Goal: Transaction & Acquisition: Download file/media

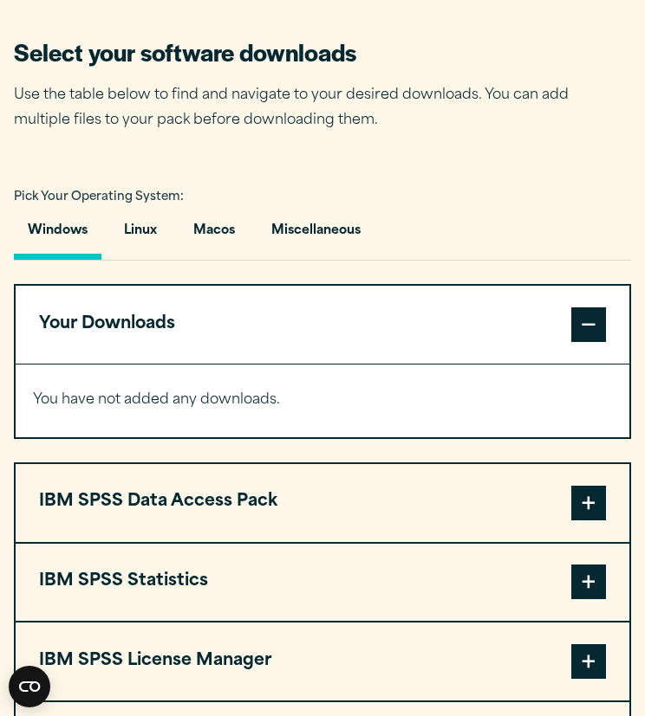
scroll to position [1097, 0]
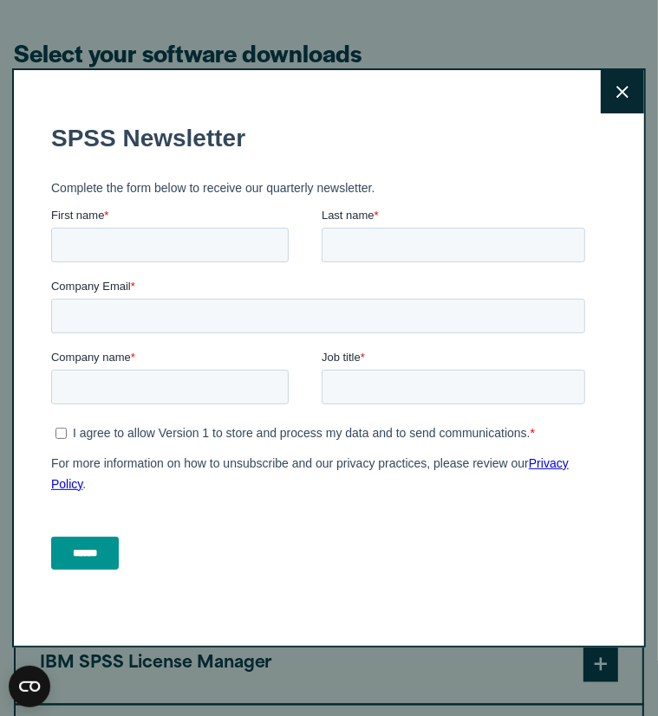
click at [616, 92] on icon at bounding box center [622, 92] width 12 height 13
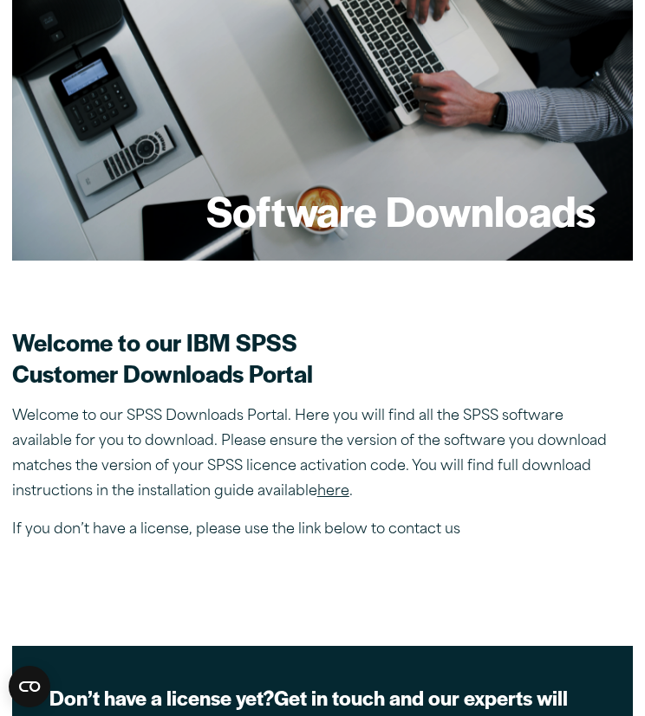
scroll to position [159, 0]
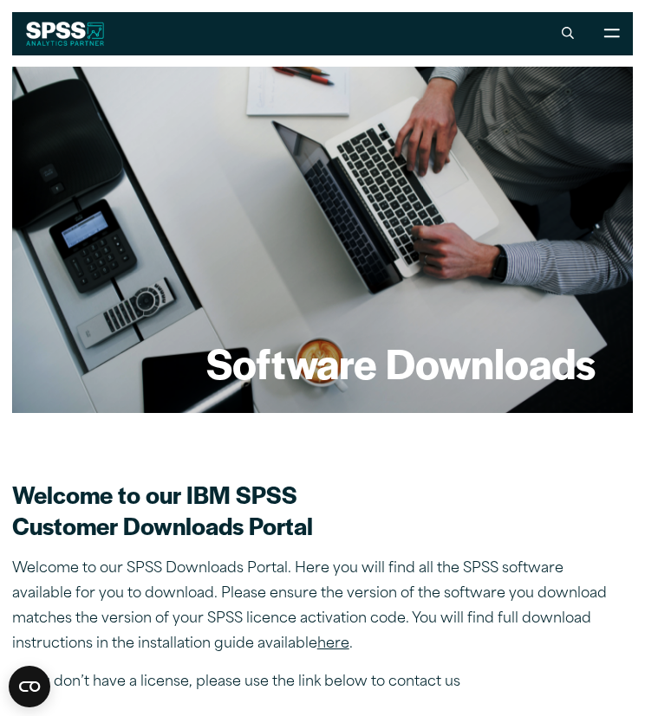
click at [562, 30] on icon at bounding box center [567, 33] width 12 height 12
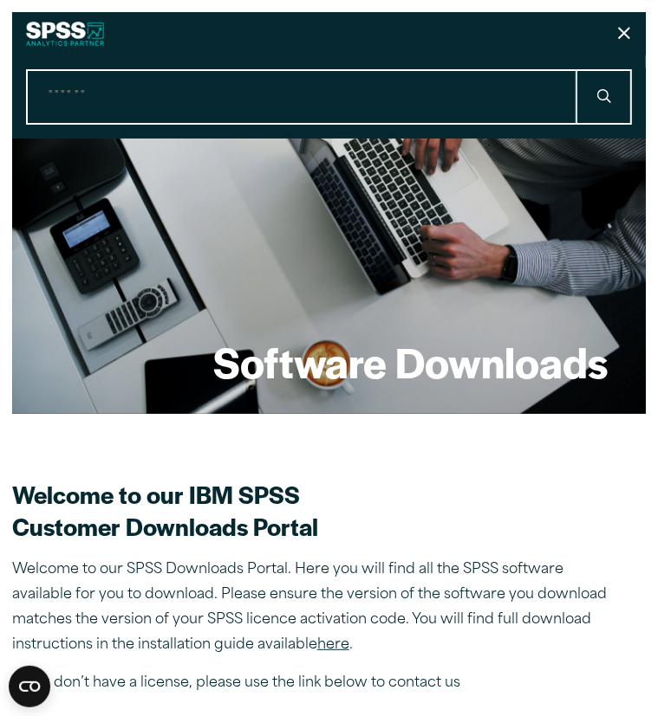
click at [602, 36] on button "Close" at bounding box center [623, 33] width 43 height 43
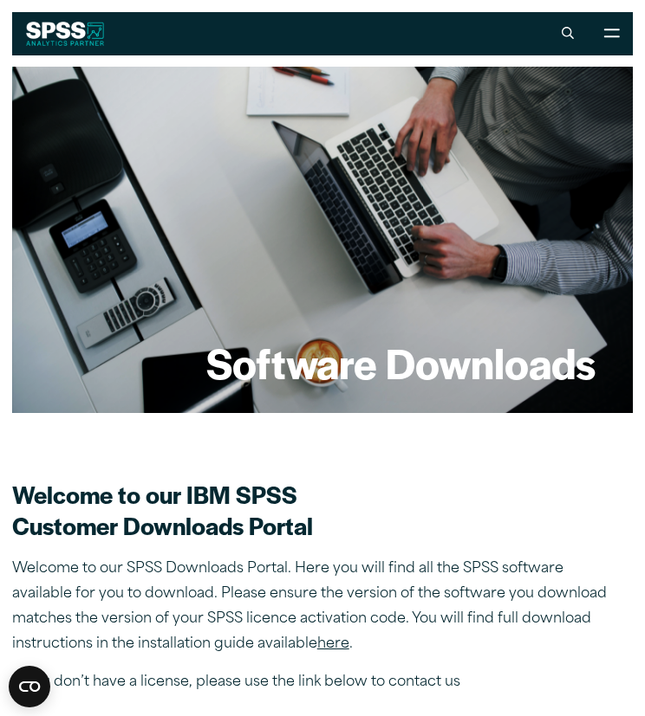
click at [605, 31] on icon at bounding box center [611, 34] width 16 height 10
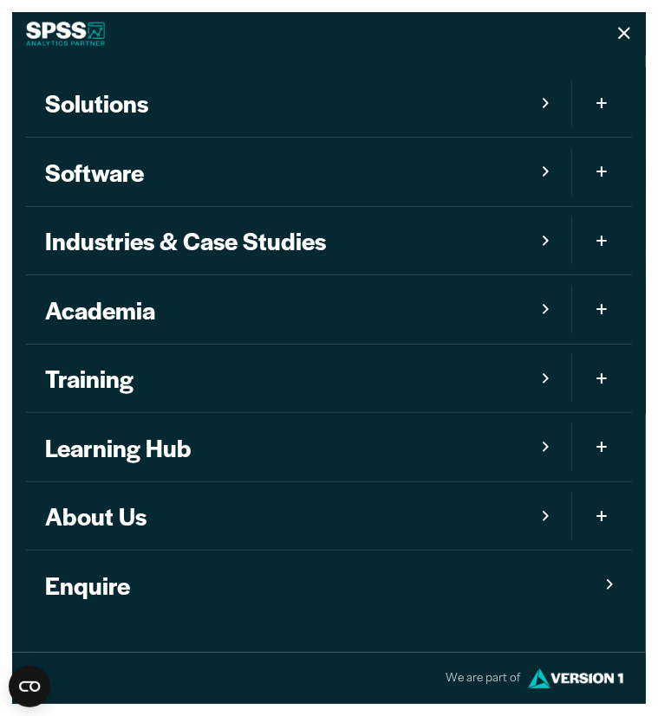
click at [180, 438] on link "Learning Hub" at bounding box center [298, 447] width 545 height 68
click at [602, 30] on button "Close" at bounding box center [623, 33] width 43 height 43
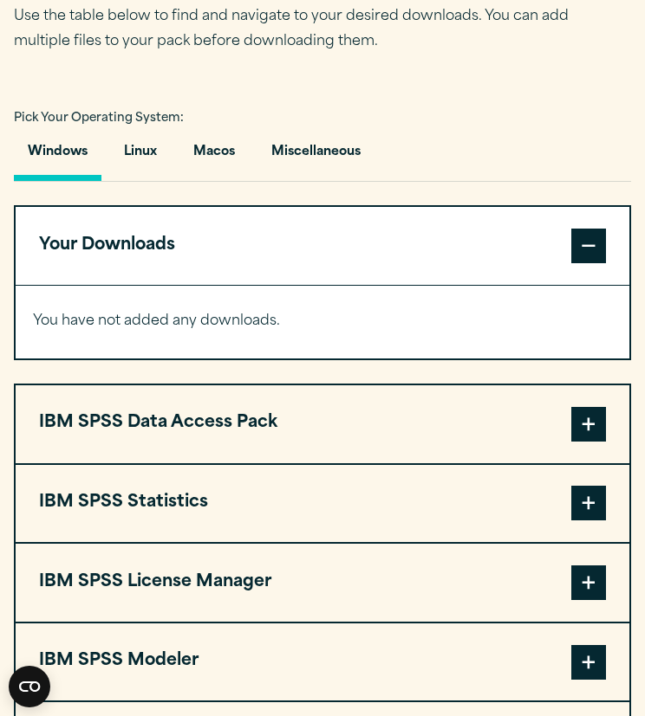
scroll to position [1227, 0]
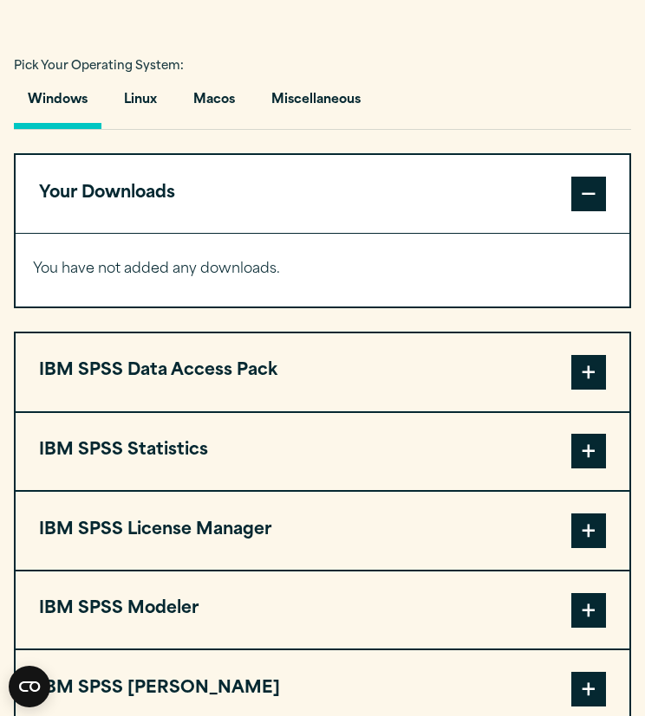
click at [589, 451] on span at bounding box center [588, 451] width 35 height 35
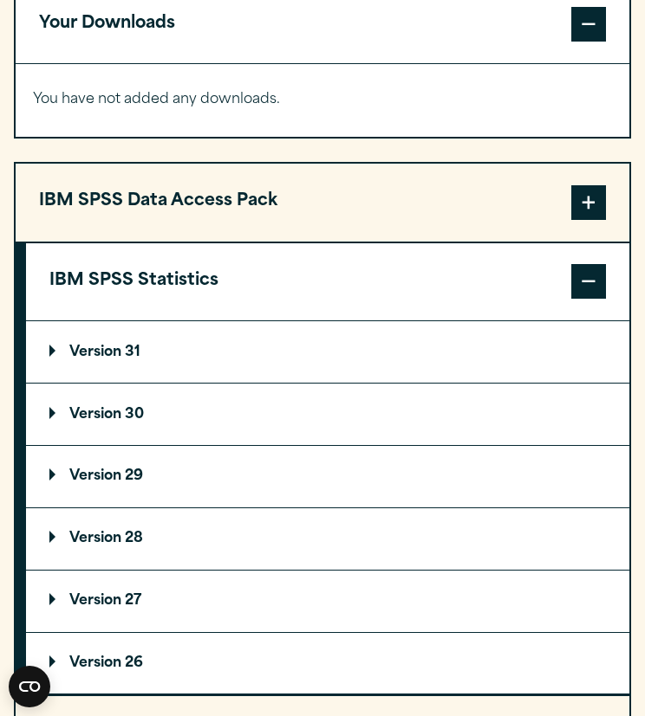
scroll to position [1400, 0]
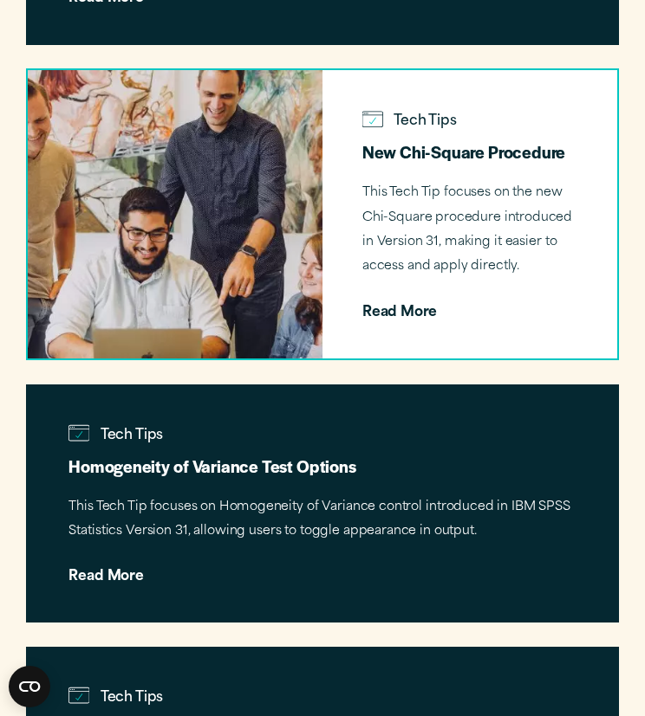
scroll to position [2998, 0]
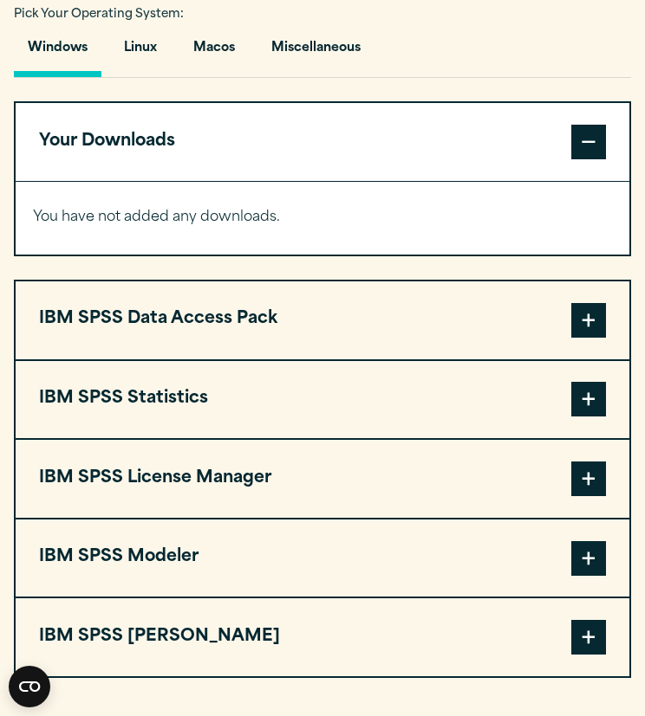
scroll to position [1282, 0]
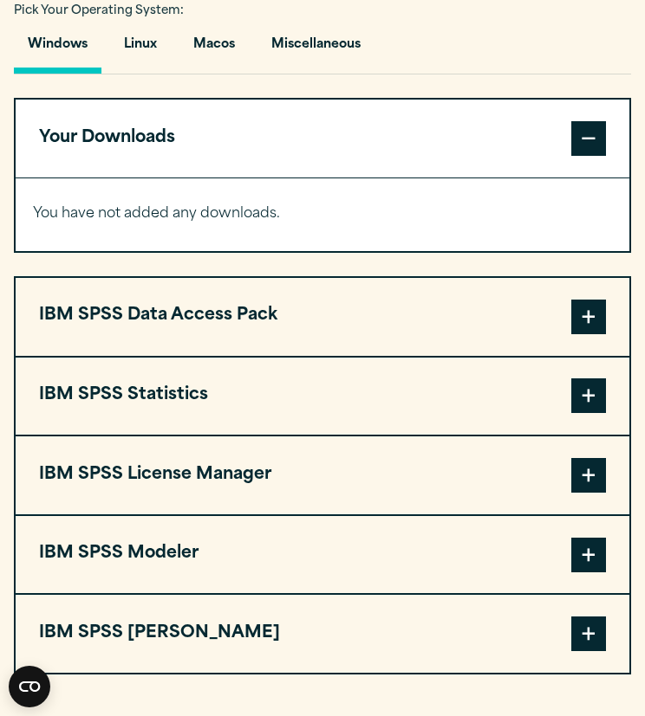
click at [590, 392] on span at bounding box center [588, 396] width 35 height 35
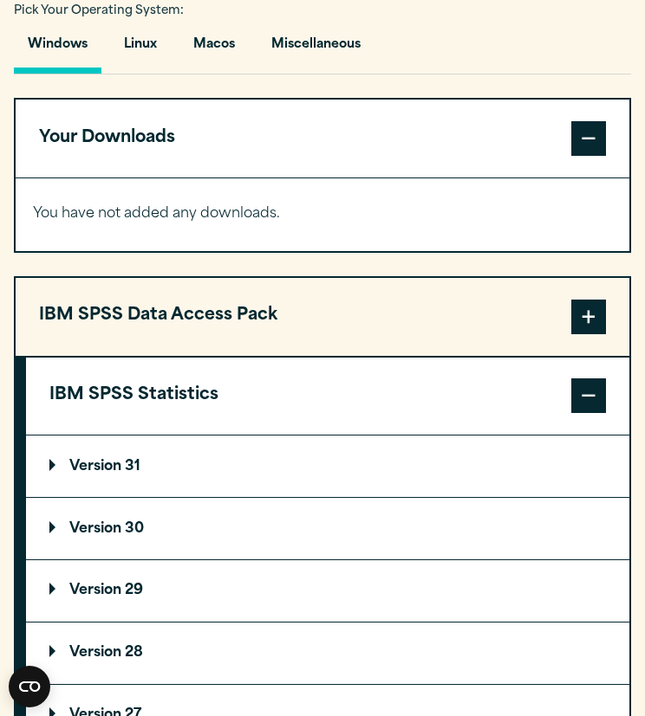
click at [118, 587] on p "Version 29" at bounding box center [96, 591] width 94 height 14
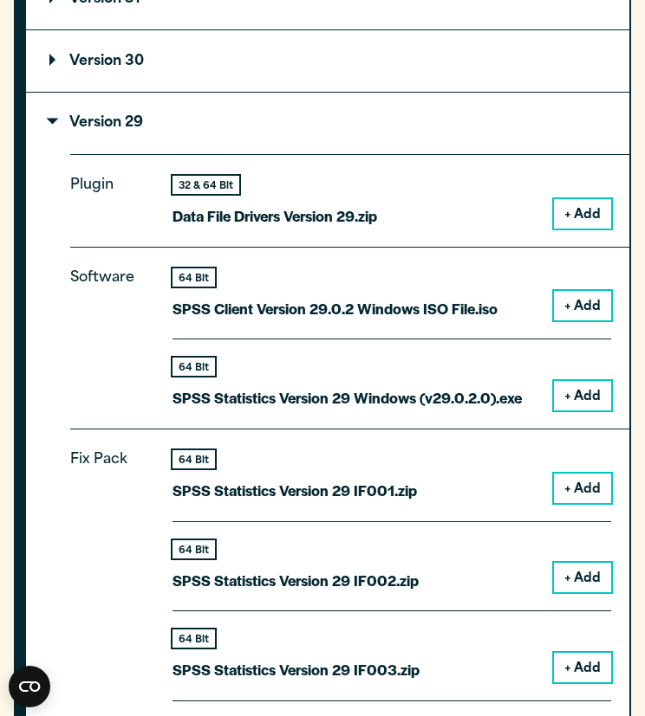
scroll to position [1752, 0]
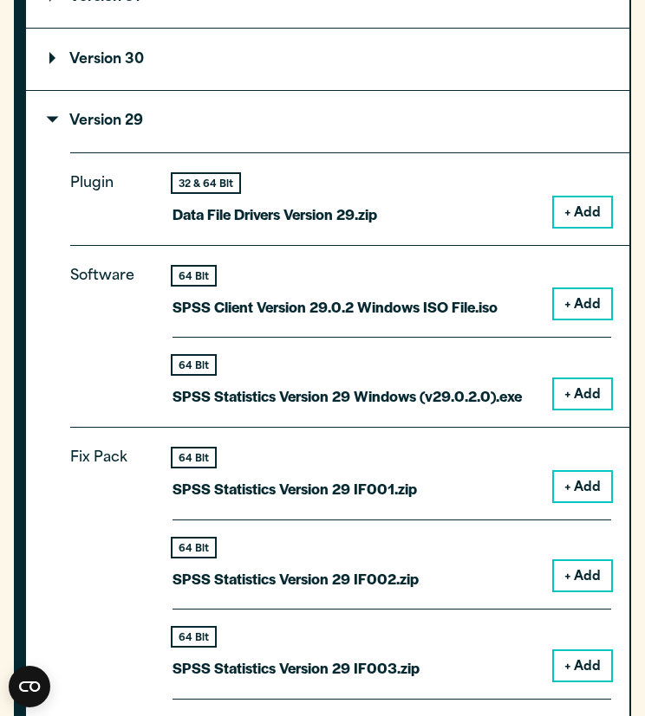
click at [572, 391] on button "+ Add" at bounding box center [582, 393] width 57 height 29
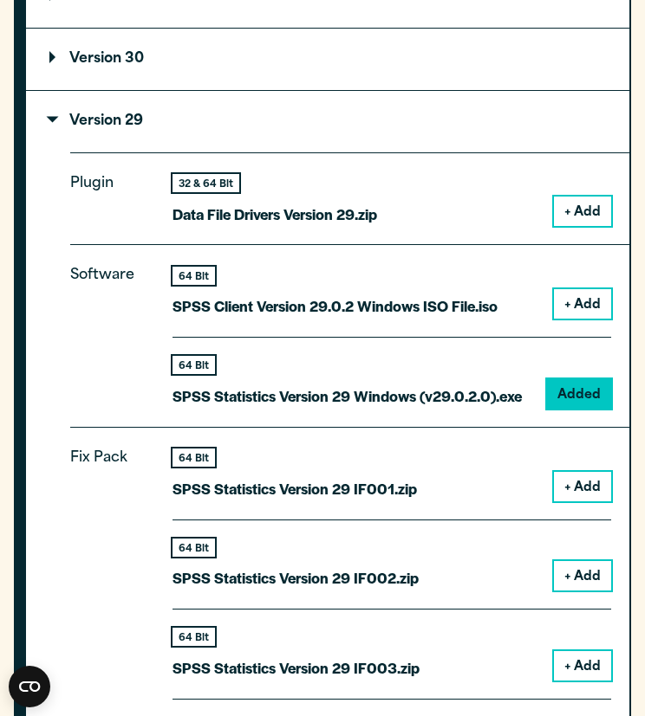
click at [575, 294] on button "+ Add" at bounding box center [582, 303] width 57 height 29
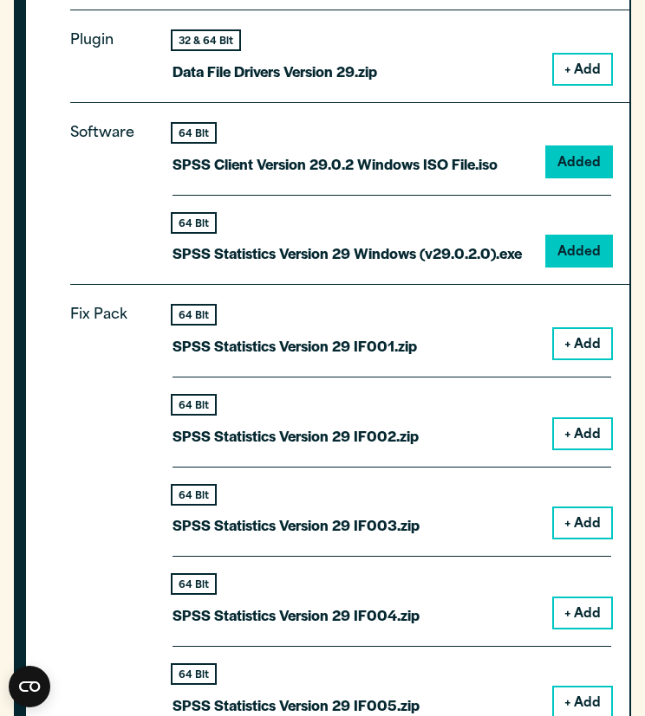
scroll to position [2024, 0]
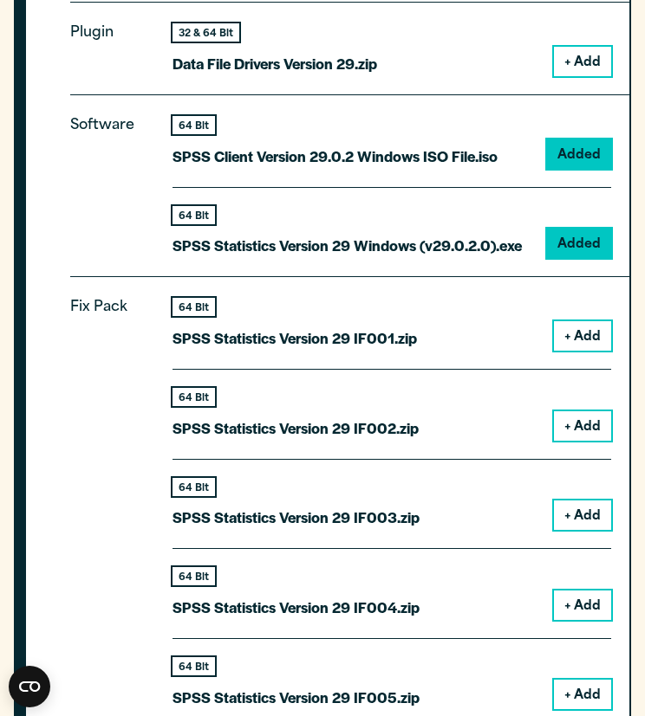
click at [577, 326] on button "+ Add" at bounding box center [582, 335] width 57 height 29
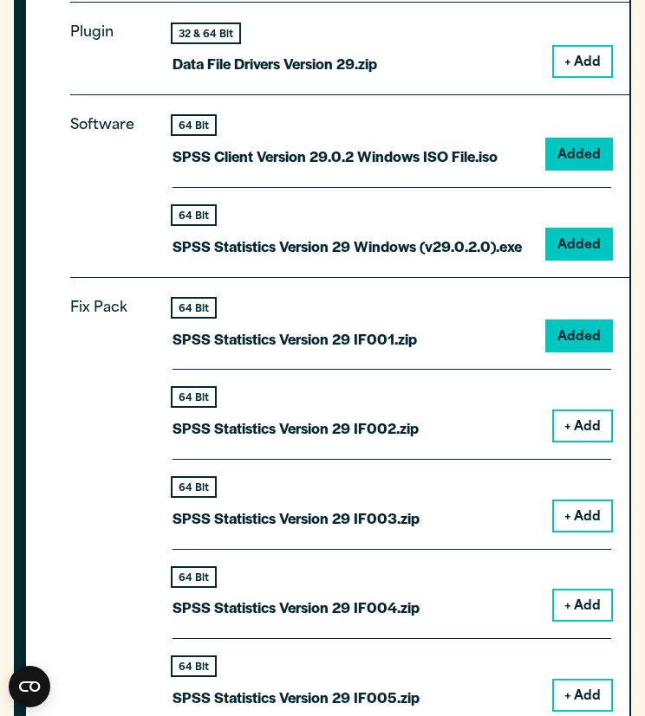
click at [592, 423] on button "+ Add" at bounding box center [582, 426] width 57 height 29
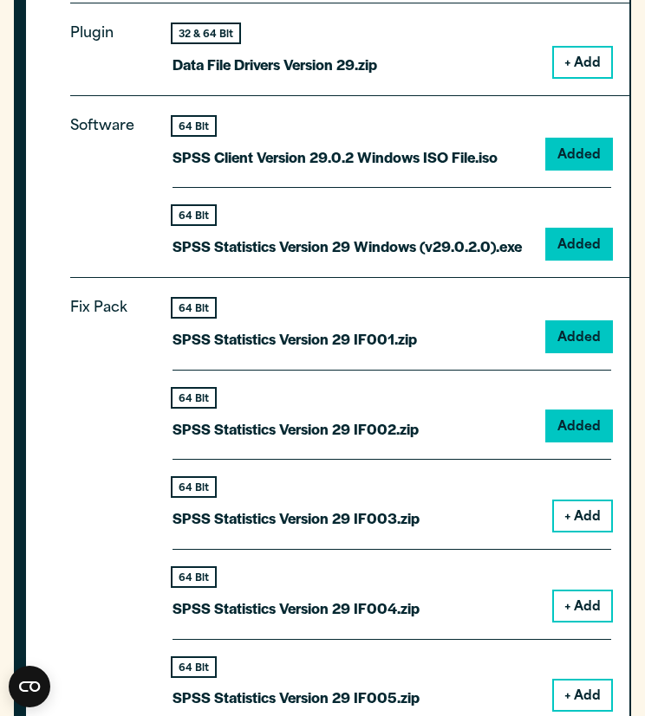
click at [596, 507] on button "+ Add" at bounding box center [582, 516] width 57 height 29
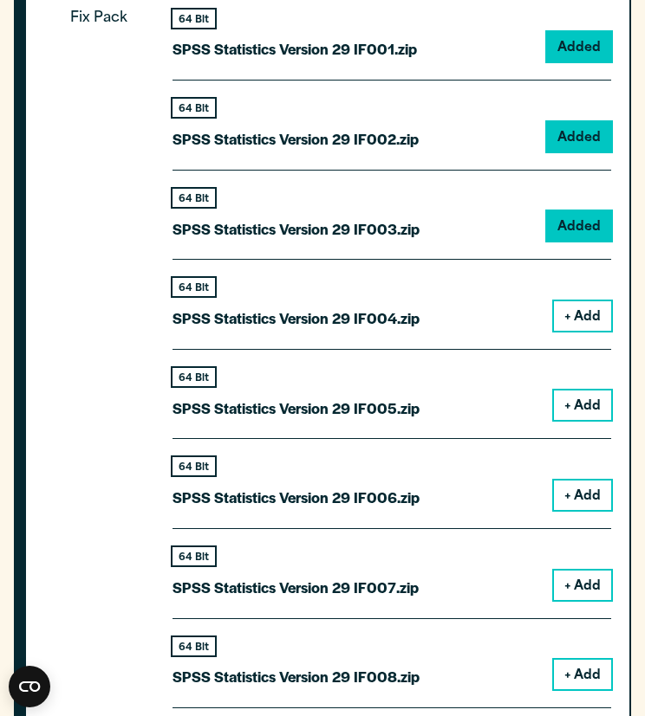
click at [593, 311] on button "+ Add" at bounding box center [582, 316] width 57 height 29
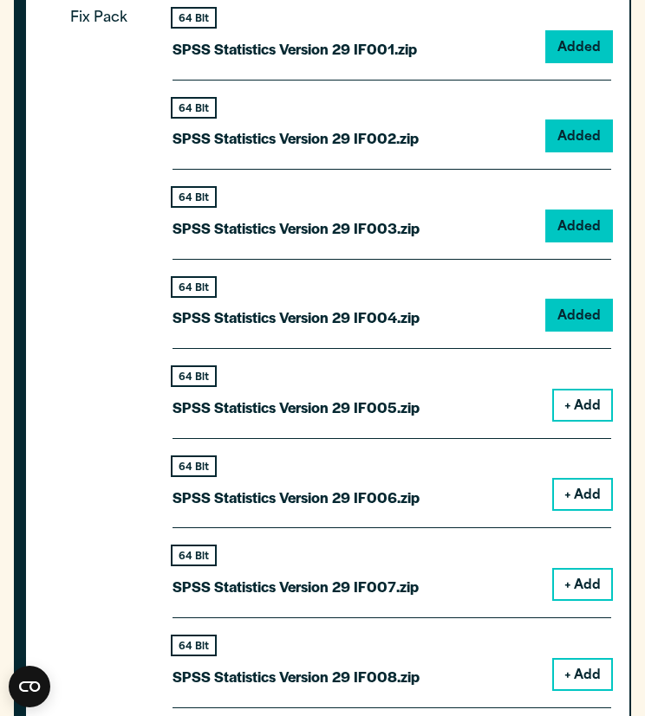
click at [593, 403] on button "+ Add" at bounding box center [582, 405] width 57 height 29
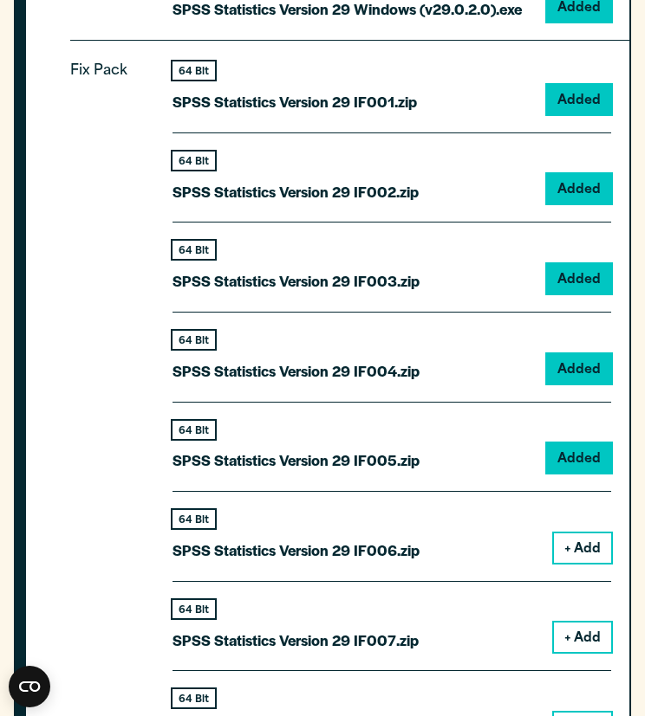
scroll to position [2578, 0]
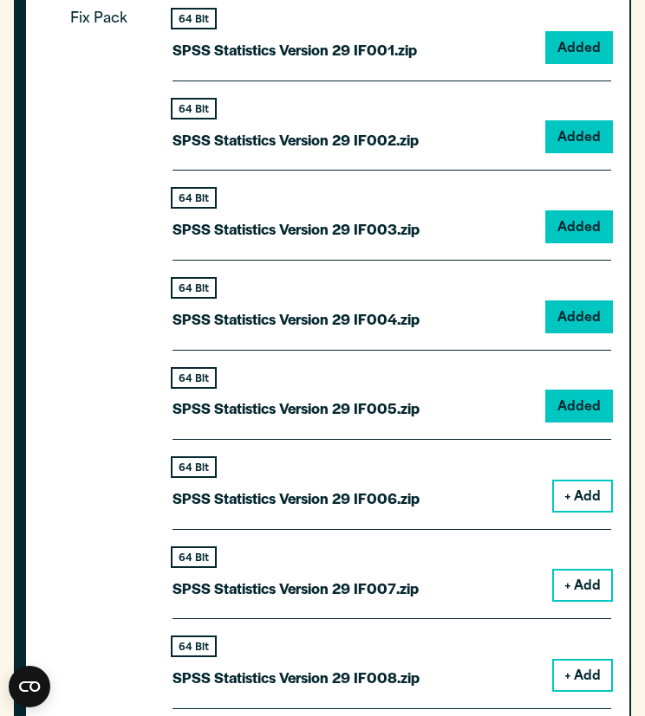
click at [593, 471] on div "64 Bit SPSS Statistics Version 29 IF006.zip + Add" at bounding box center [391, 484] width 438 height 90
click at [587, 510] on div "64 Bit SPSS Statistics Version 29 IF006.zip + Add" at bounding box center [391, 484] width 438 height 90
click at [582, 498] on button "+ Add" at bounding box center [582, 496] width 57 height 29
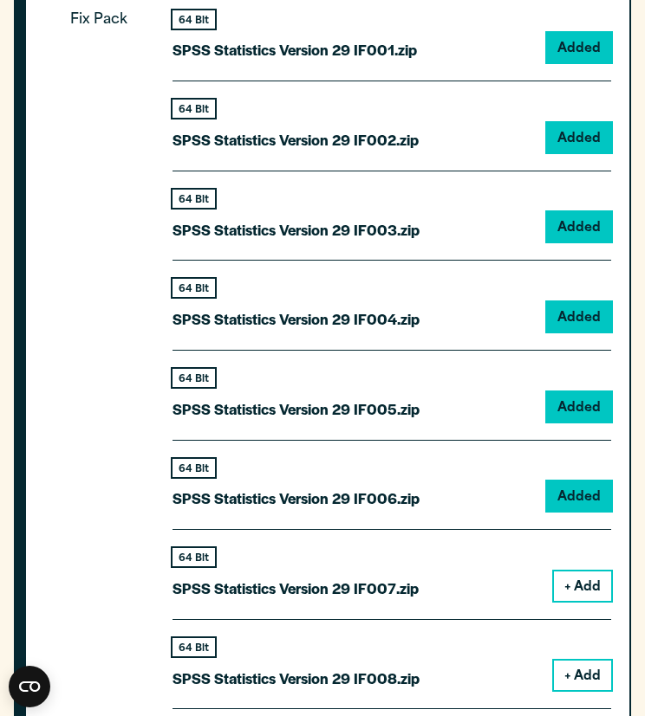
click at [584, 572] on button "+ Add" at bounding box center [582, 586] width 57 height 29
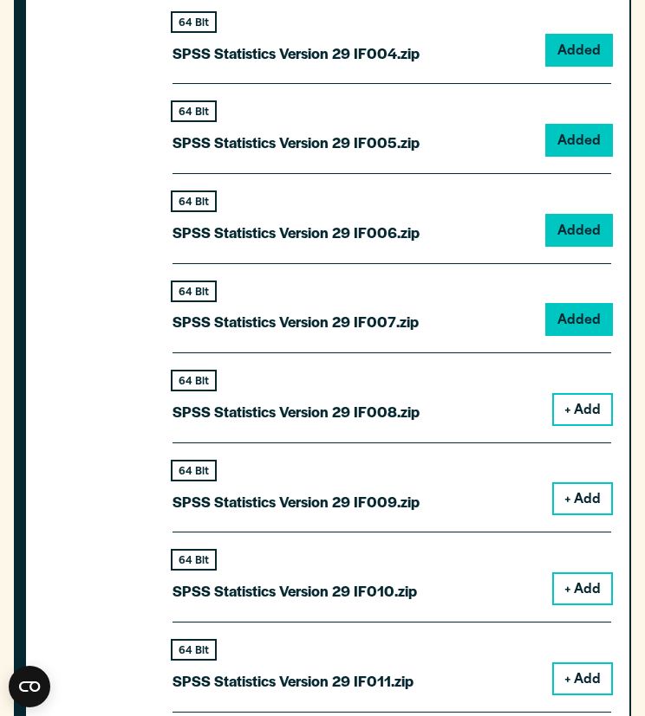
click at [582, 404] on button "+ Add" at bounding box center [582, 409] width 57 height 29
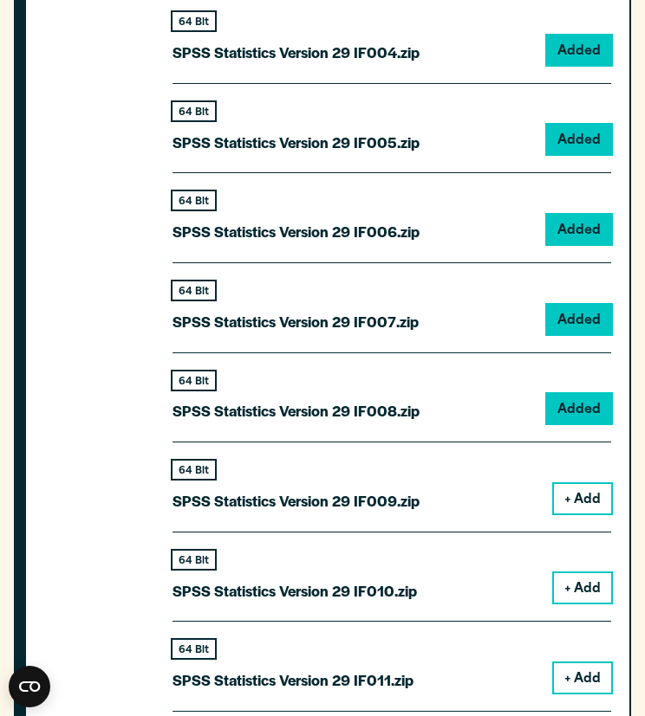
click at [601, 500] on button "+ Add" at bounding box center [582, 498] width 57 height 29
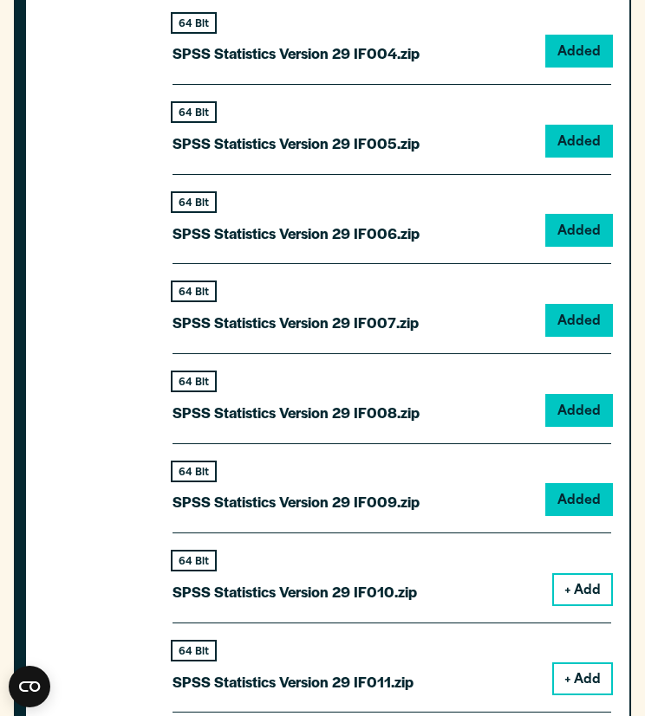
click at [567, 588] on button "+ Add" at bounding box center [582, 589] width 57 height 29
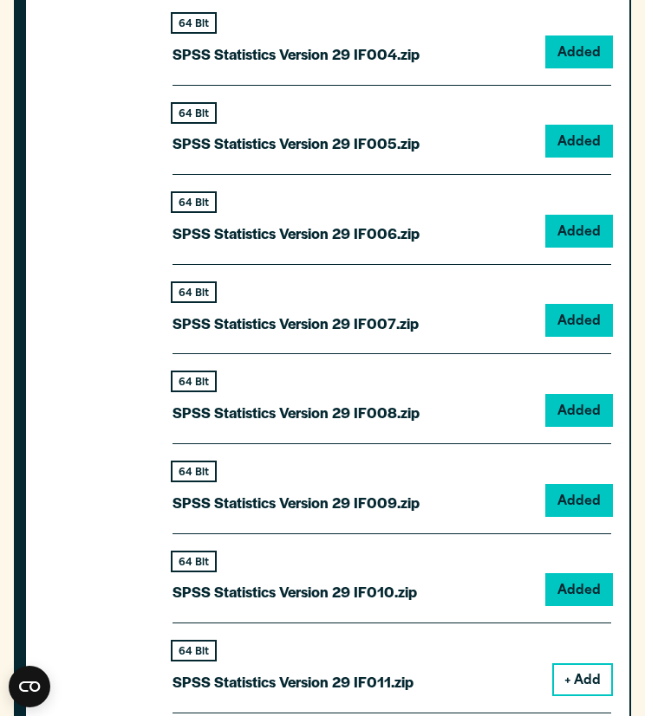
click at [576, 668] on button "+ Add" at bounding box center [582, 679] width 57 height 29
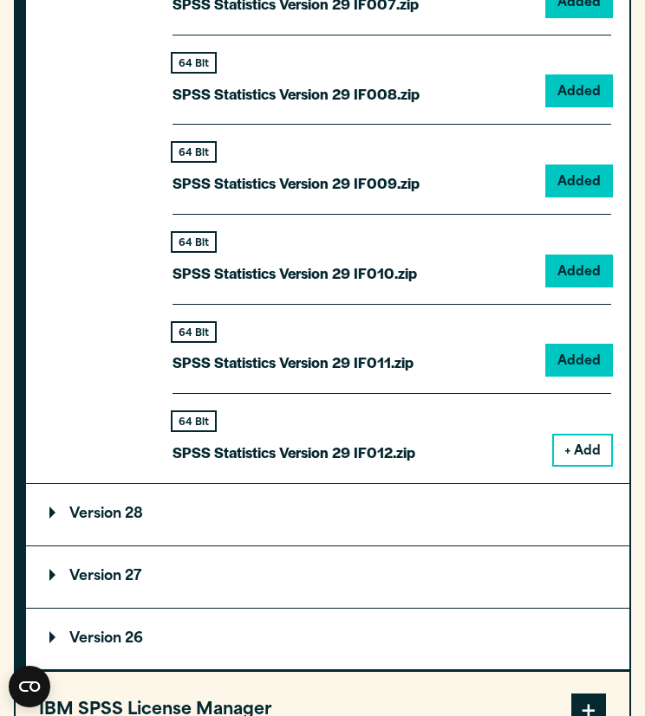
scroll to position [3495, 0]
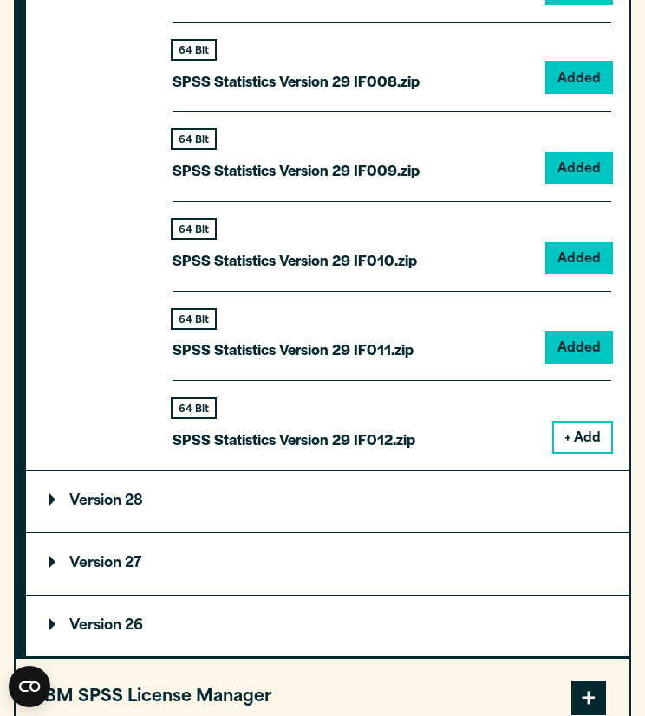
click at [579, 437] on button "+ Add" at bounding box center [582, 437] width 57 height 29
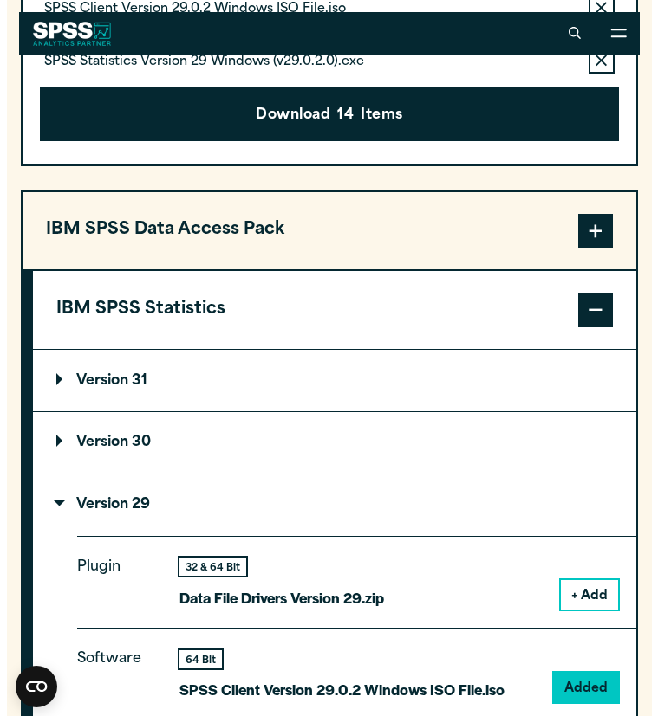
scroll to position [2119, 0]
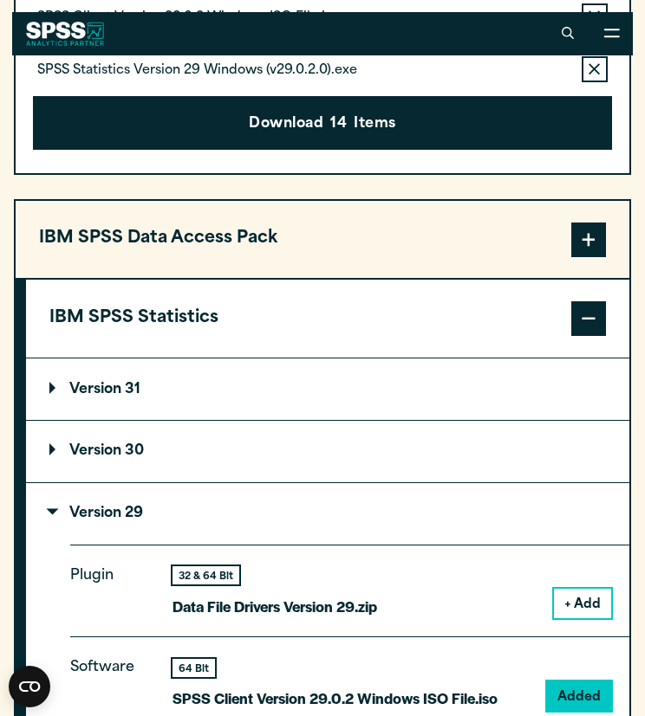
click at [368, 121] on button "Download 14 Items" at bounding box center [322, 123] width 579 height 54
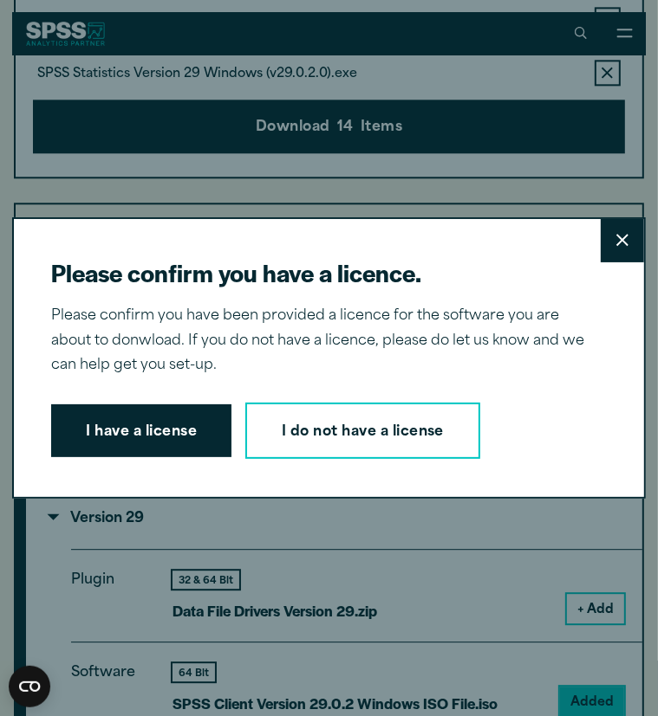
click at [173, 429] on button "I have a license" at bounding box center [141, 432] width 180 height 54
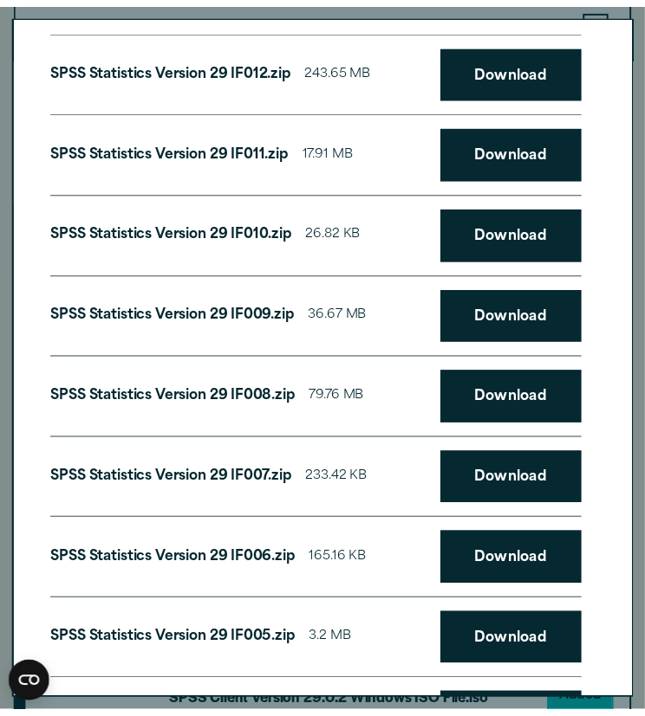
scroll to position [0, 0]
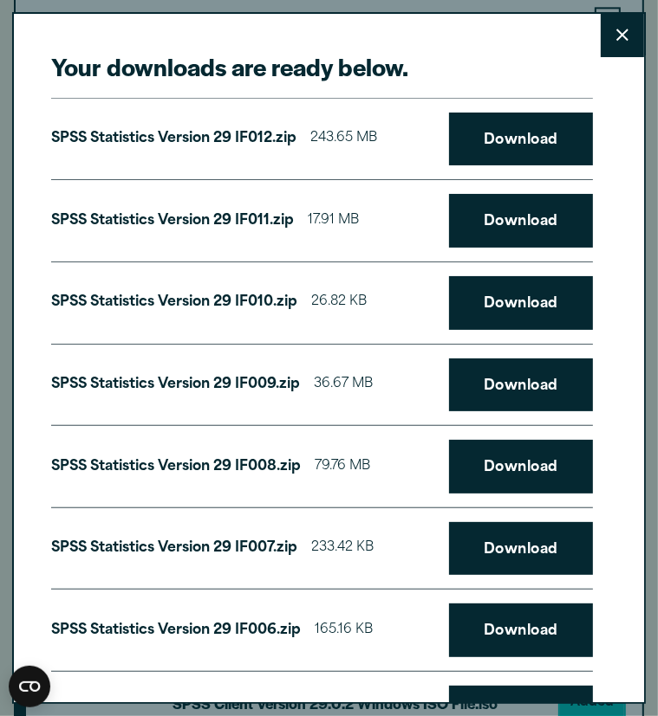
click at [600, 40] on button "Close" at bounding box center [621, 35] width 43 height 43
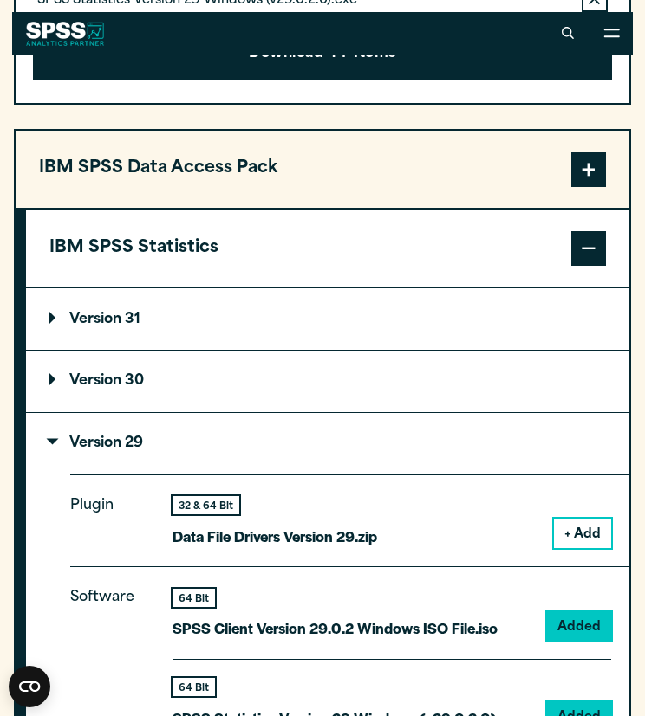
scroll to position [2188, 0]
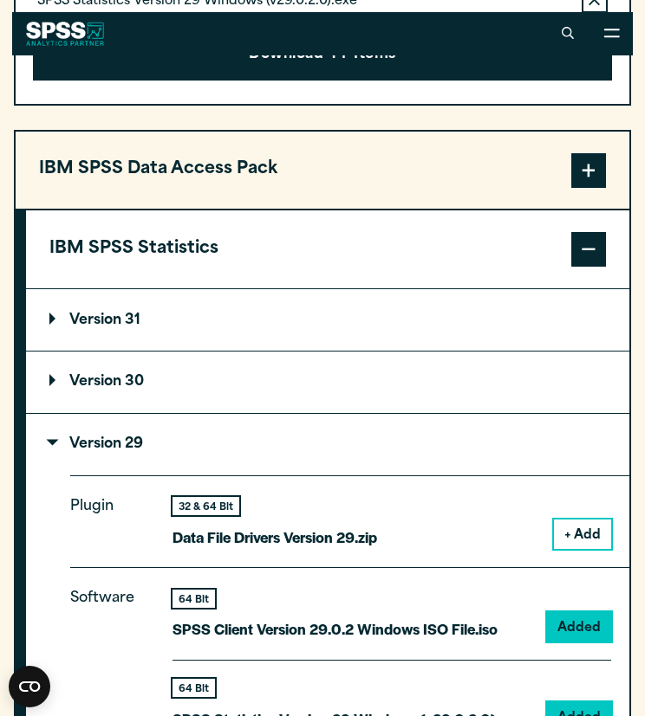
click at [366, 65] on button "Download 14 Items" at bounding box center [322, 54] width 579 height 54
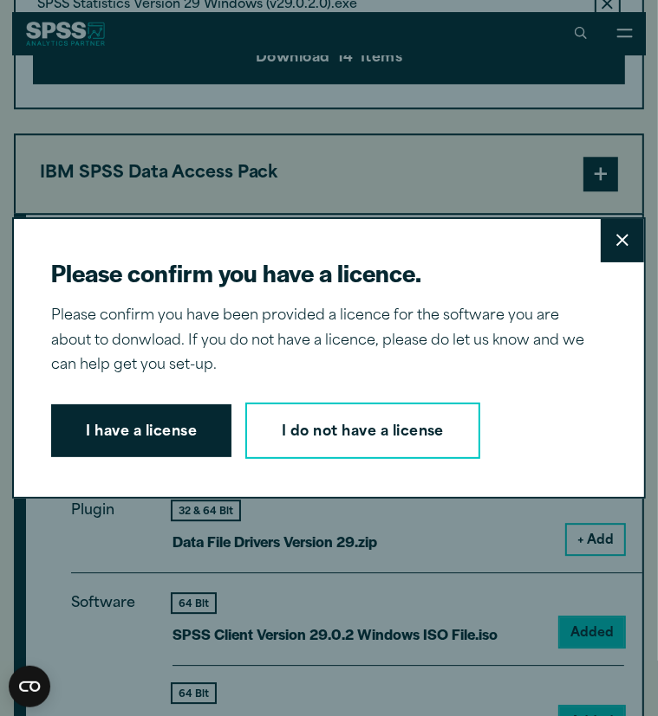
click at [142, 425] on button "I have a license" at bounding box center [141, 432] width 180 height 54
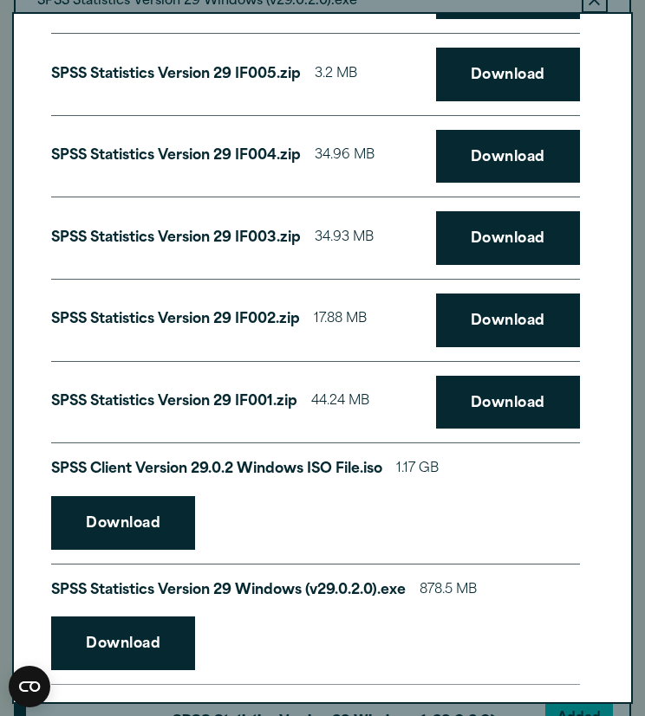
scroll to position [652, 0]
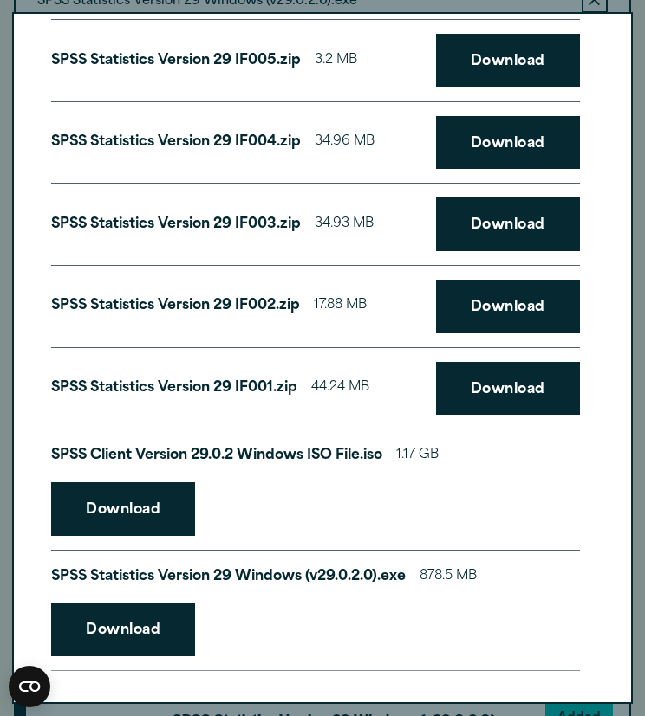
click at [124, 490] on link "Download" at bounding box center [123, 510] width 144 height 54
click at [101, 613] on link "Download" at bounding box center [123, 630] width 144 height 54
click at [616, 279] on div "Your downloads are ready below. Close SPSS Statistics Version 29 IF012.zip 243.…" at bounding box center [322, 358] width 621 height 693
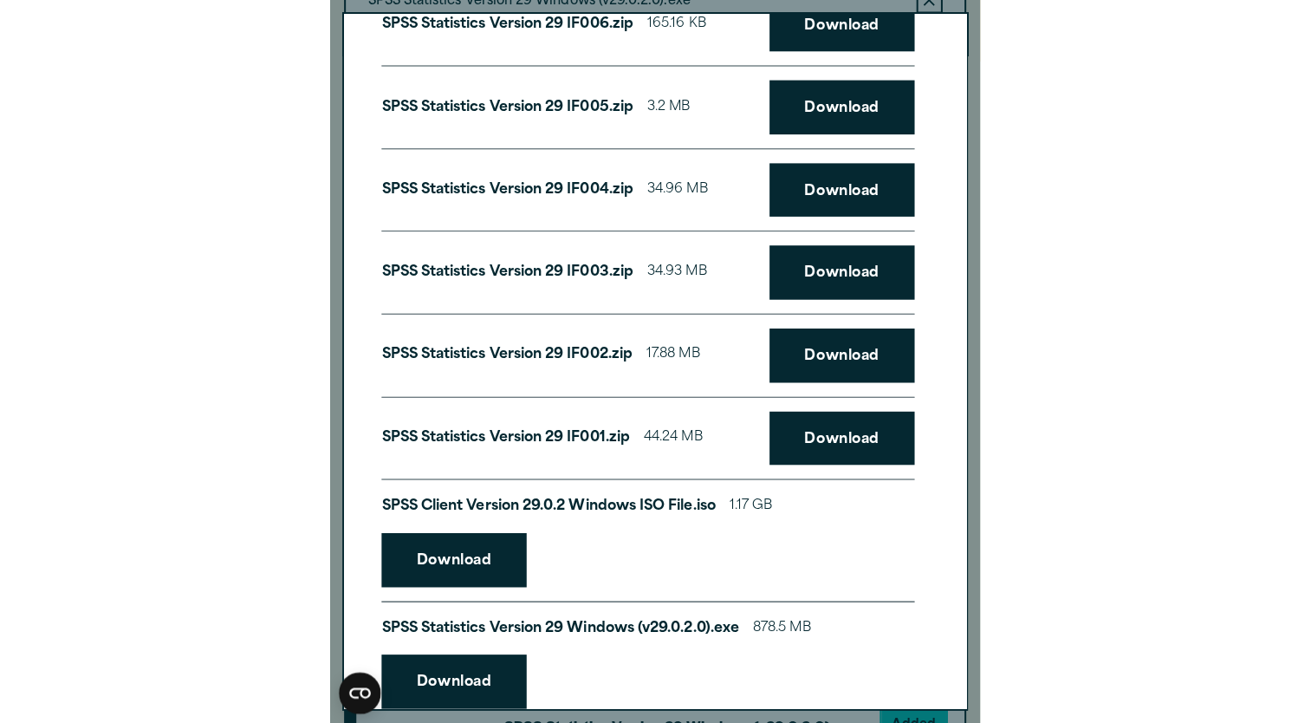
scroll to position [606, 0]
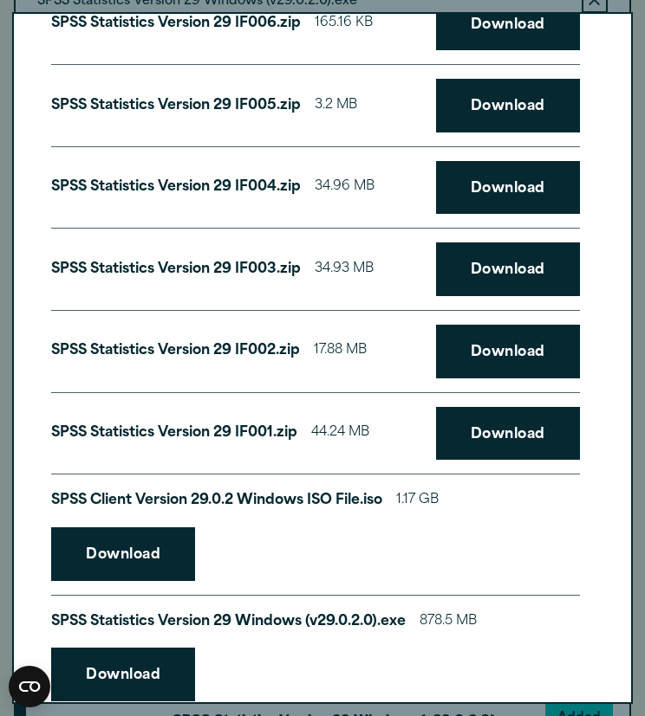
click at [493, 428] on link "Download" at bounding box center [508, 434] width 144 height 54
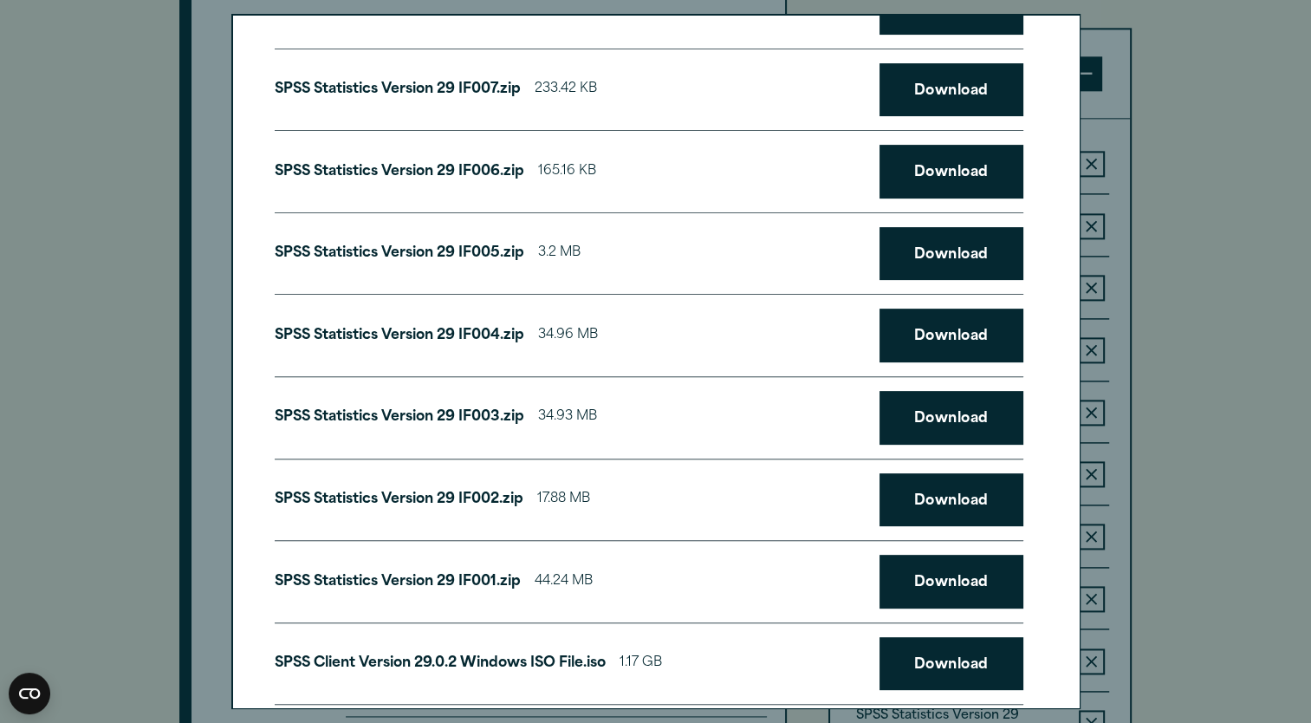
scroll to position [466, 0]
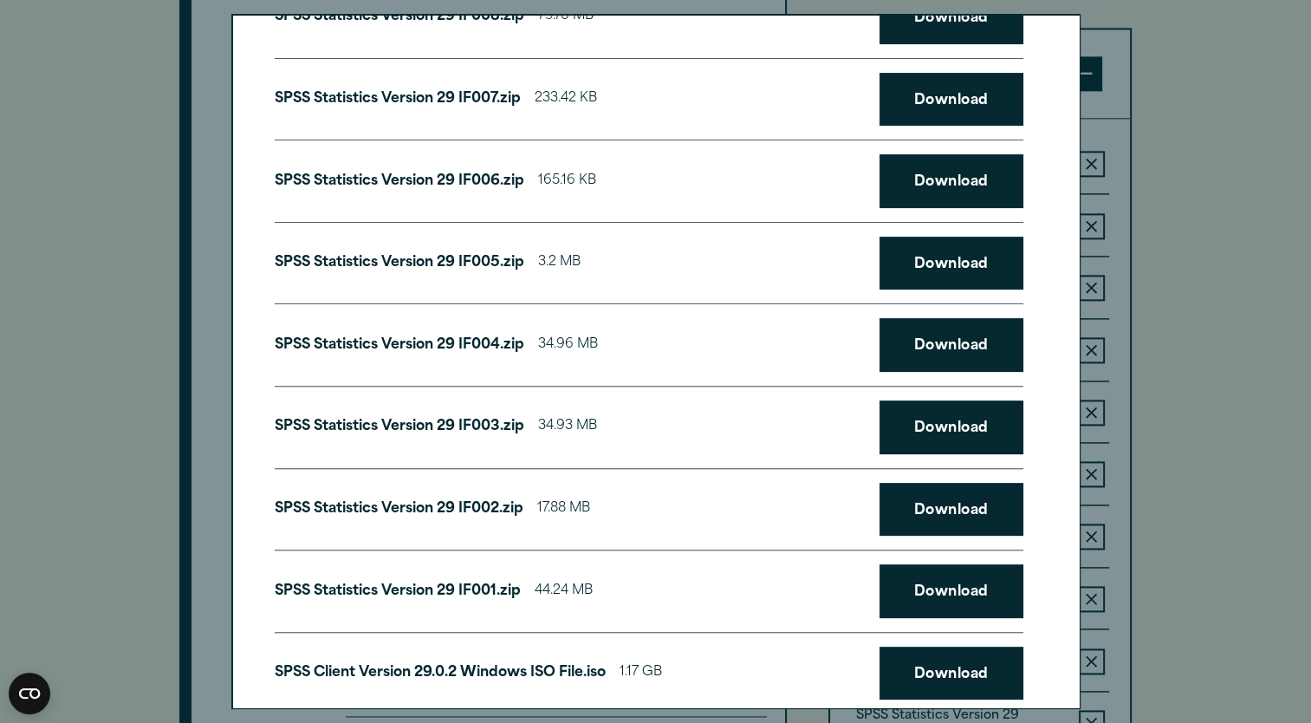
click at [644, 493] on link "Download" at bounding box center [951, 510] width 144 height 54
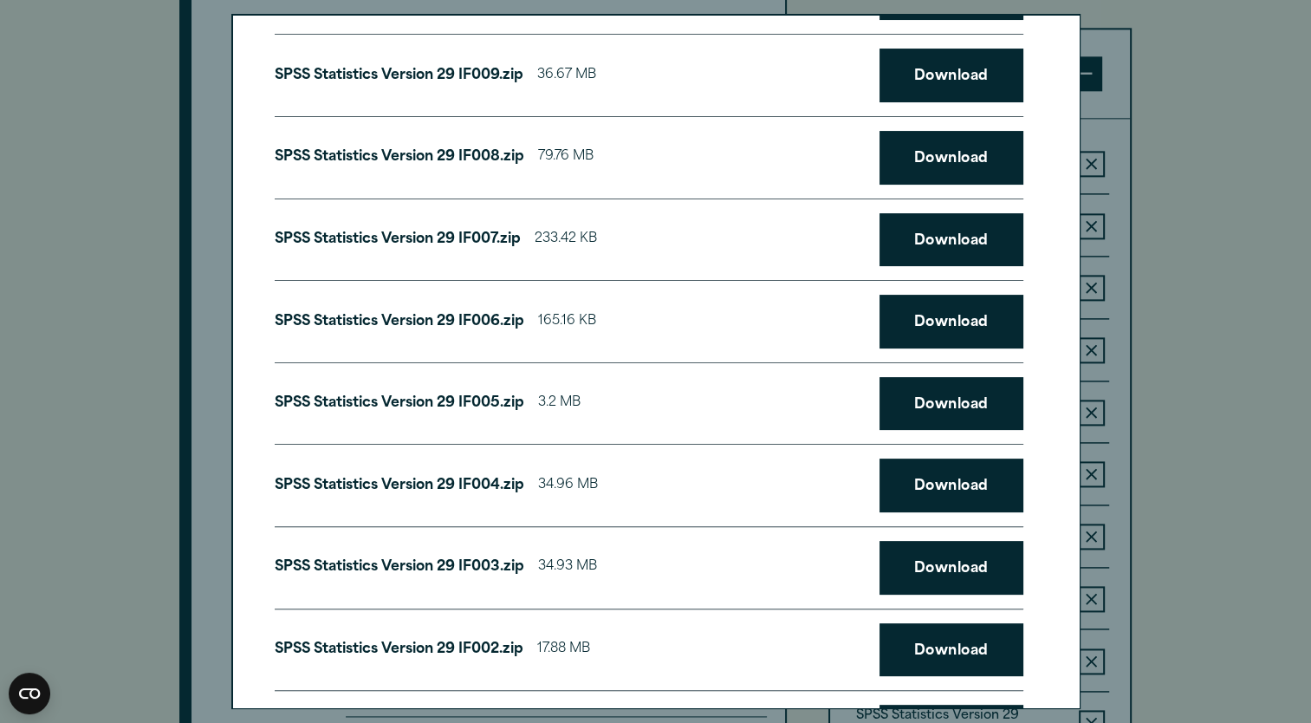
scroll to position [325, 0]
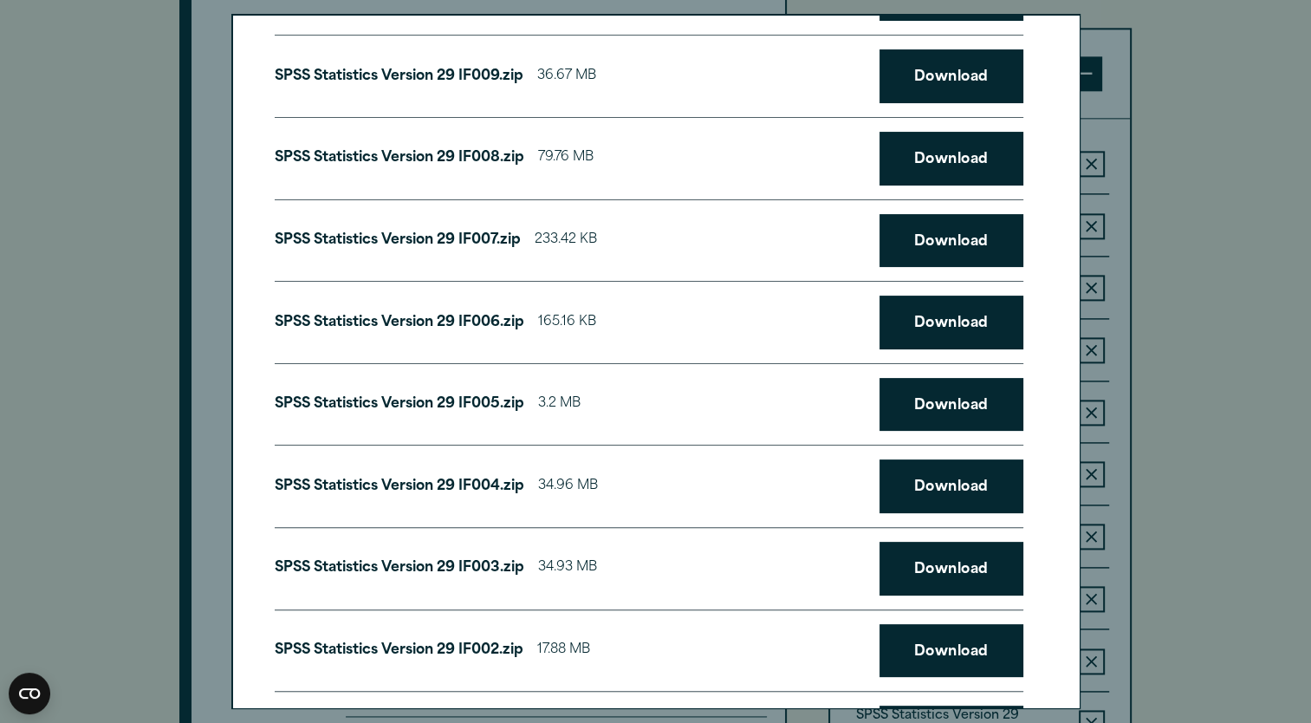
click at [644, 553] on link "Download" at bounding box center [951, 568] width 144 height 54
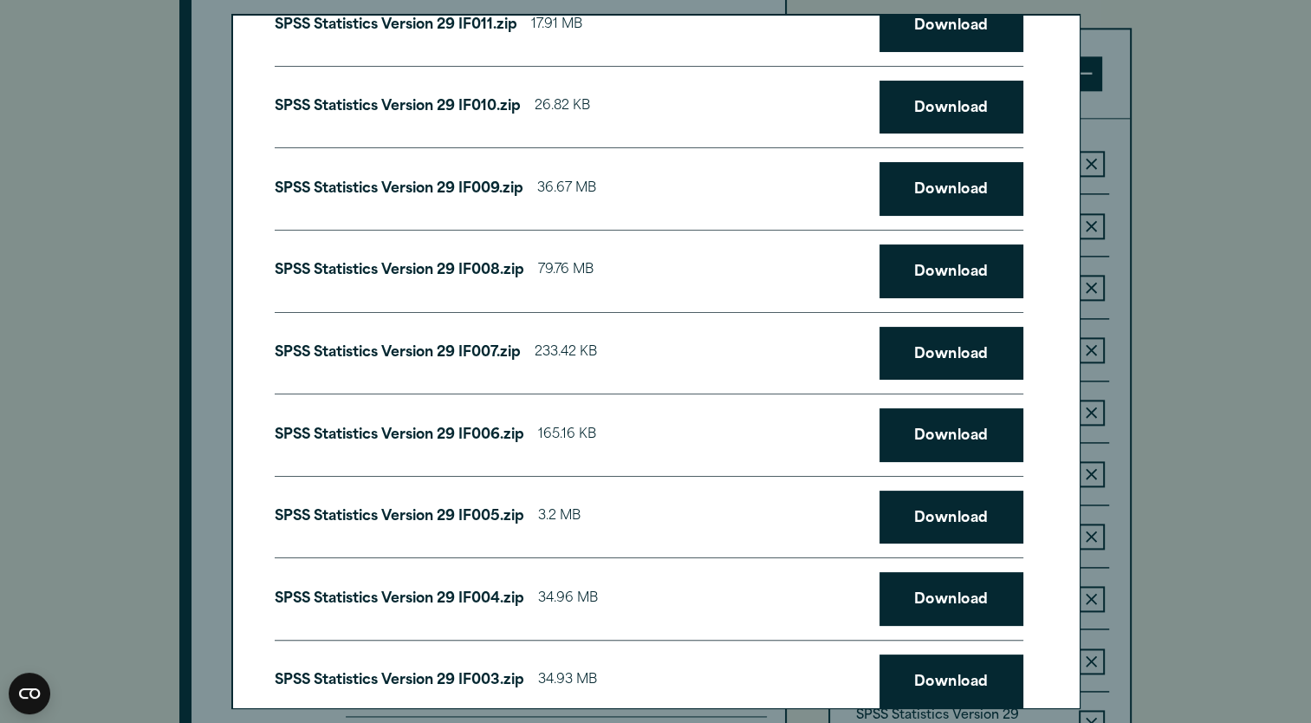
scroll to position [210, 0]
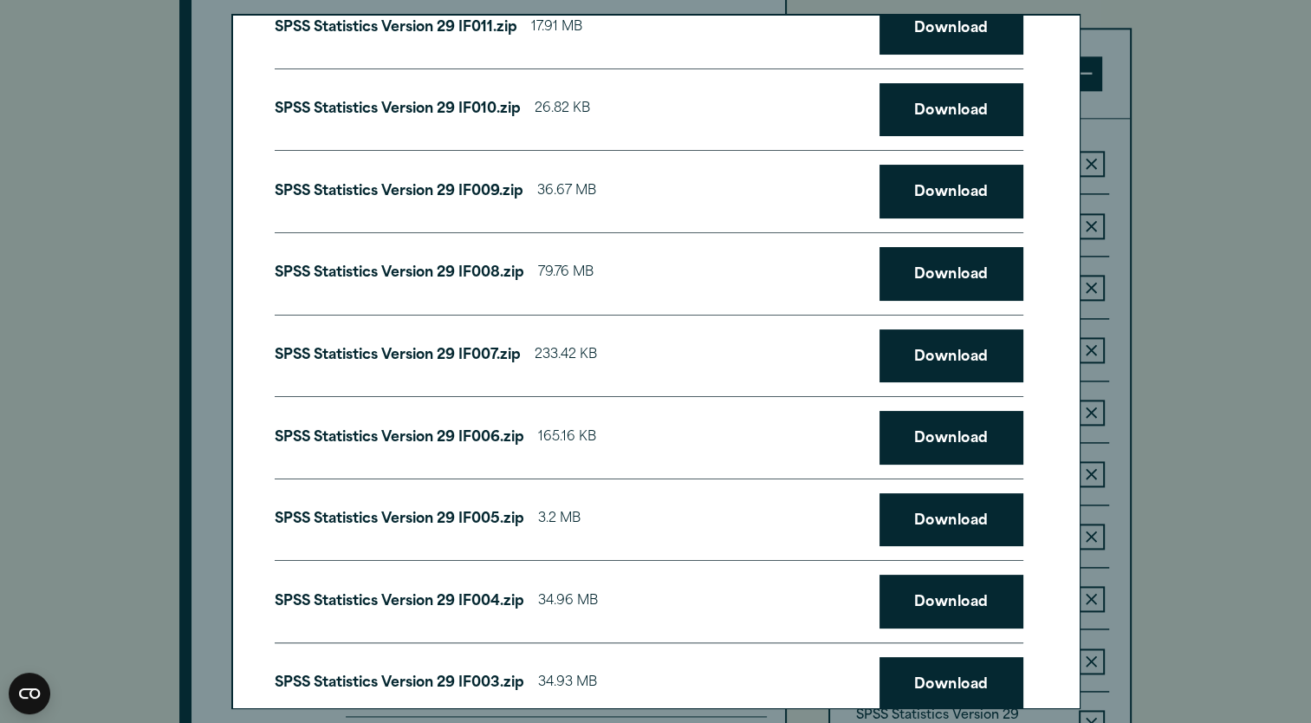
click at [644, 594] on link "Download" at bounding box center [951, 601] width 144 height 54
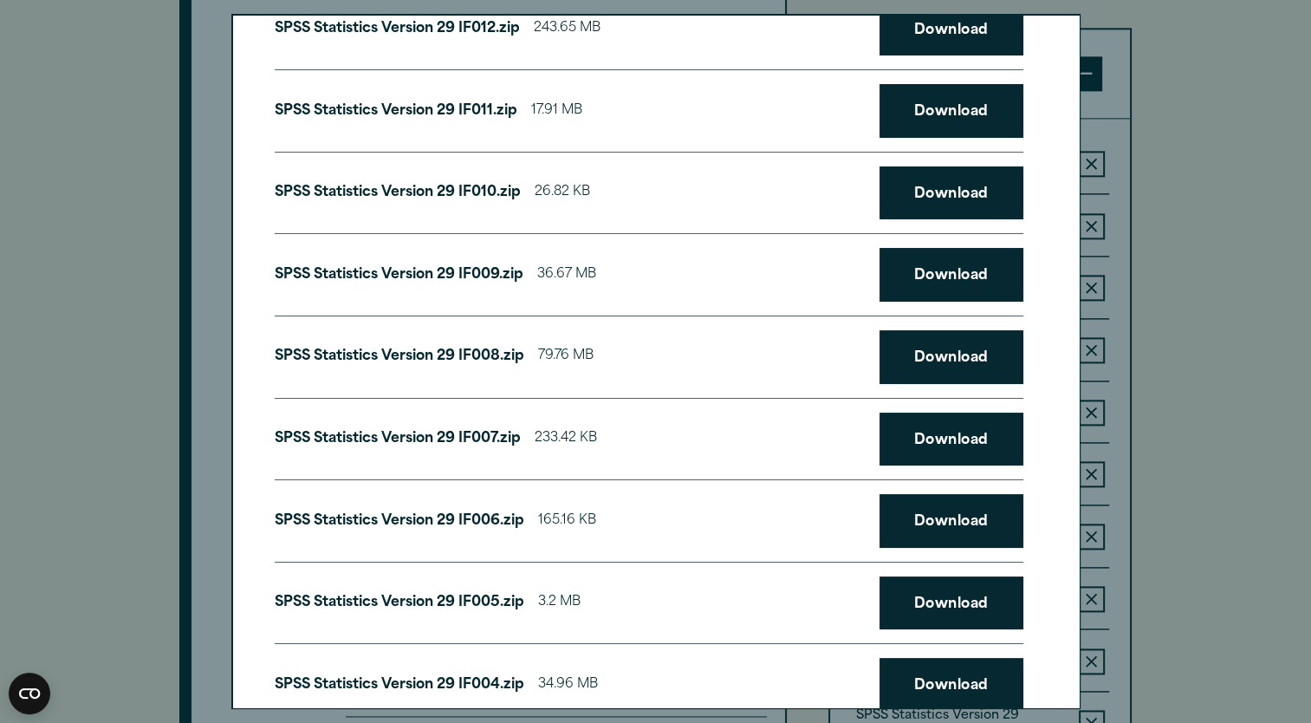
click at [644, 596] on link "Download" at bounding box center [951, 603] width 144 height 54
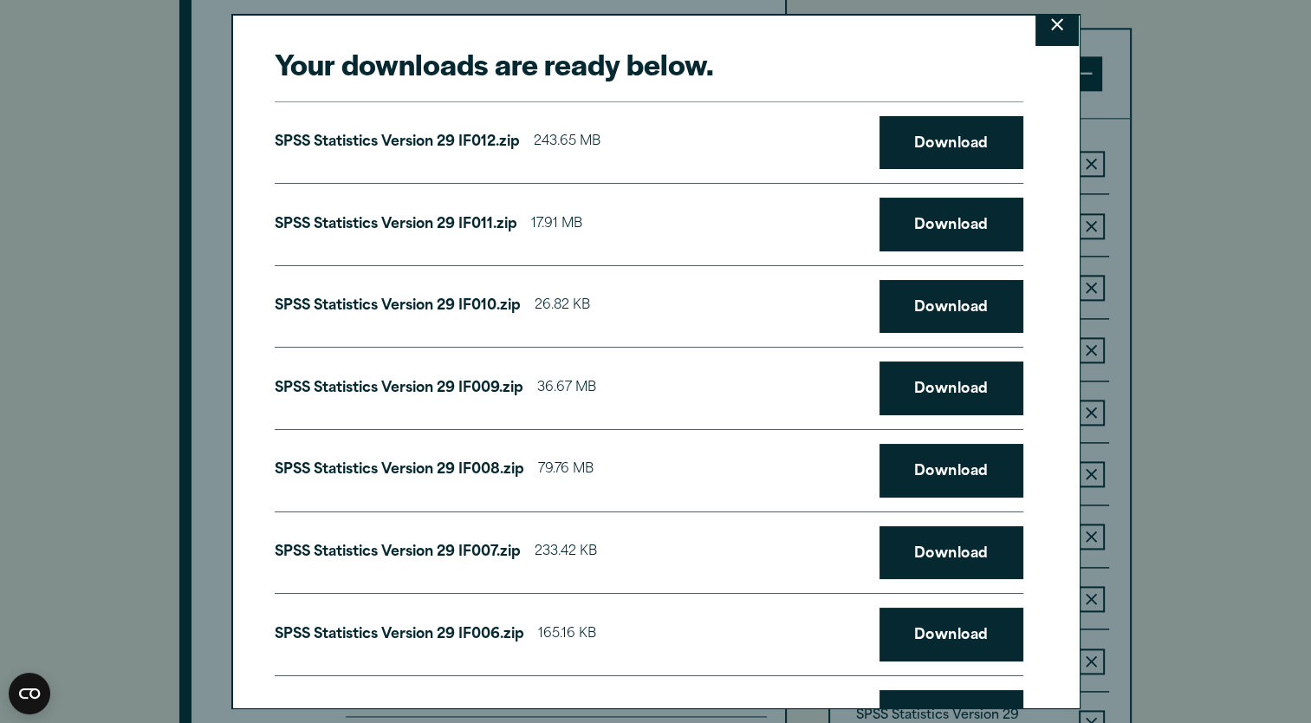
scroll to position [11, 0]
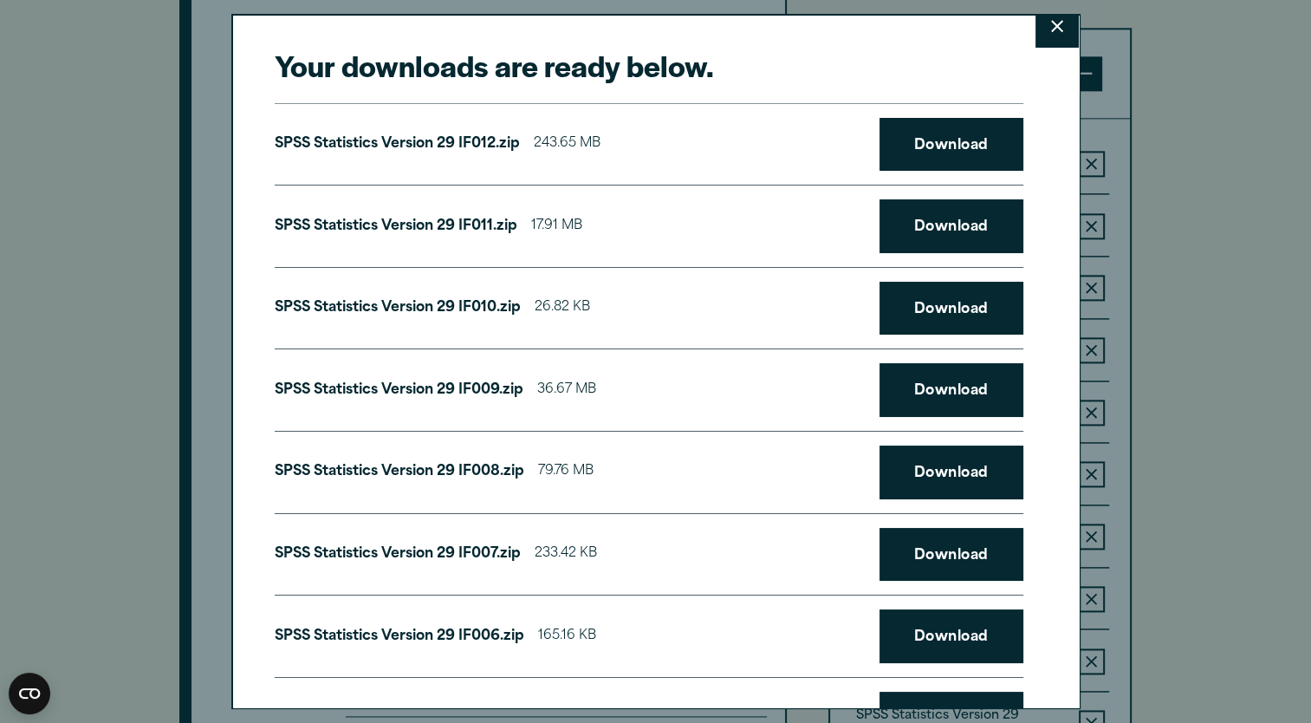
click at [644, 631] on link "Download" at bounding box center [951, 636] width 144 height 54
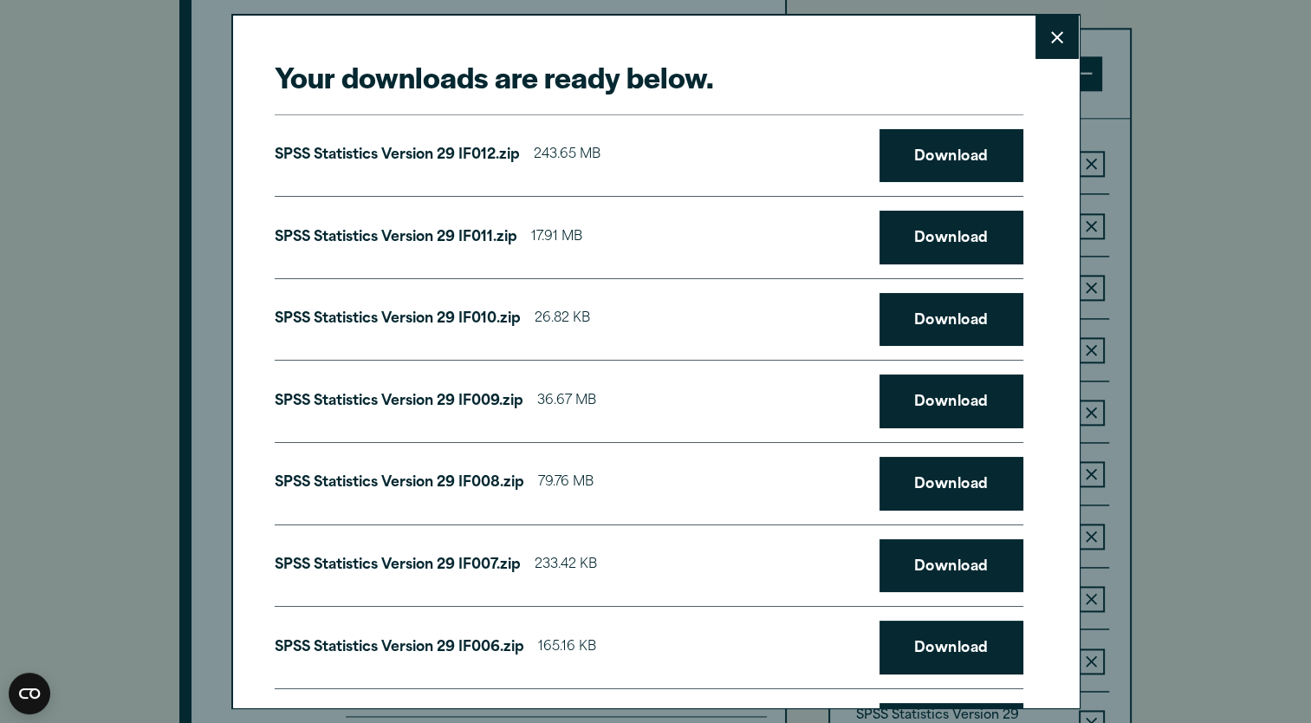
click at [644, 563] on link "Download" at bounding box center [951, 566] width 144 height 54
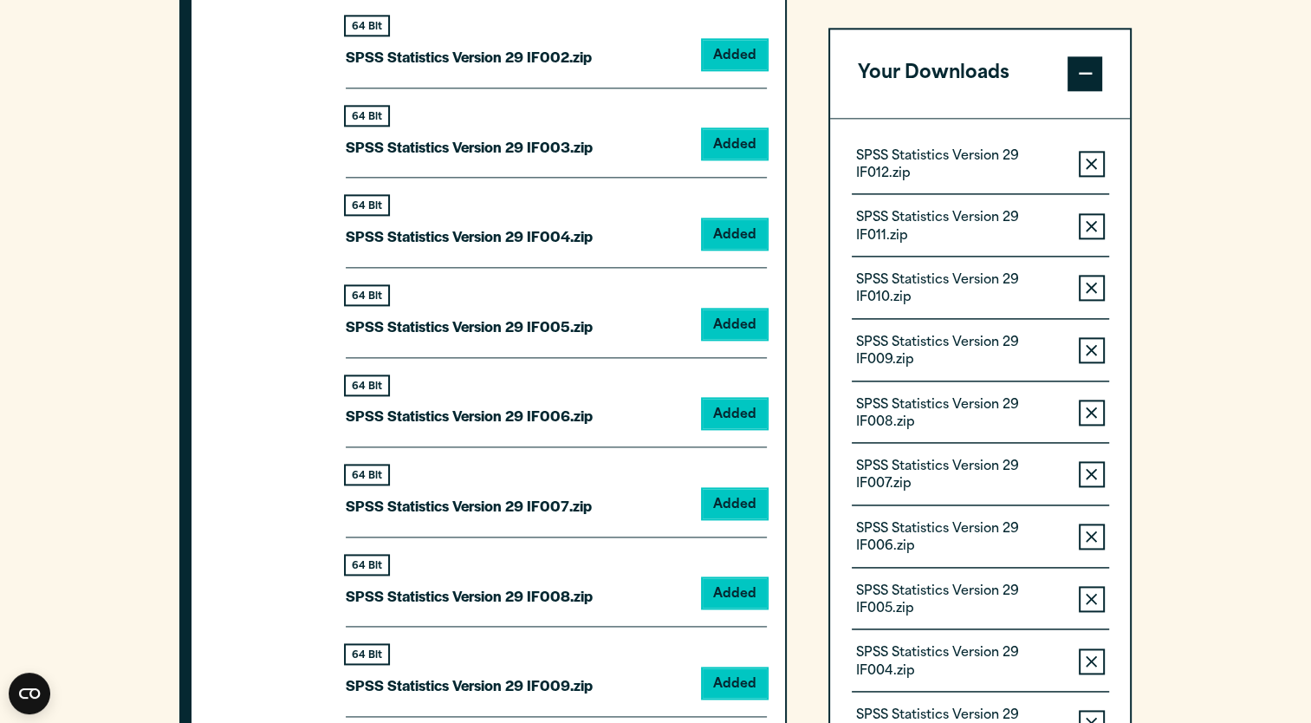
click at [644, 222] on div "Your downloads are ready below. Close SPSS Statistics Version 29 IF012.zip 243.…" at bounding box center [655, 361] width 1311 height 723
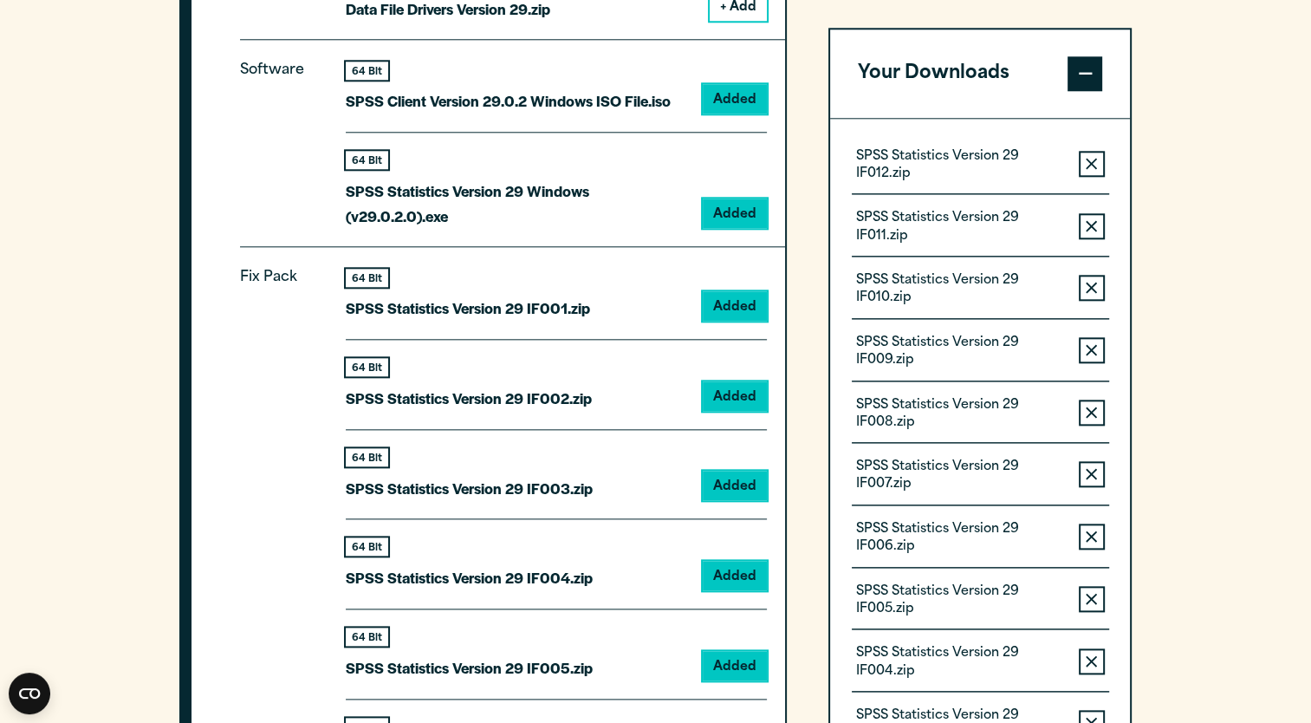
scroll to position [1850, 0]
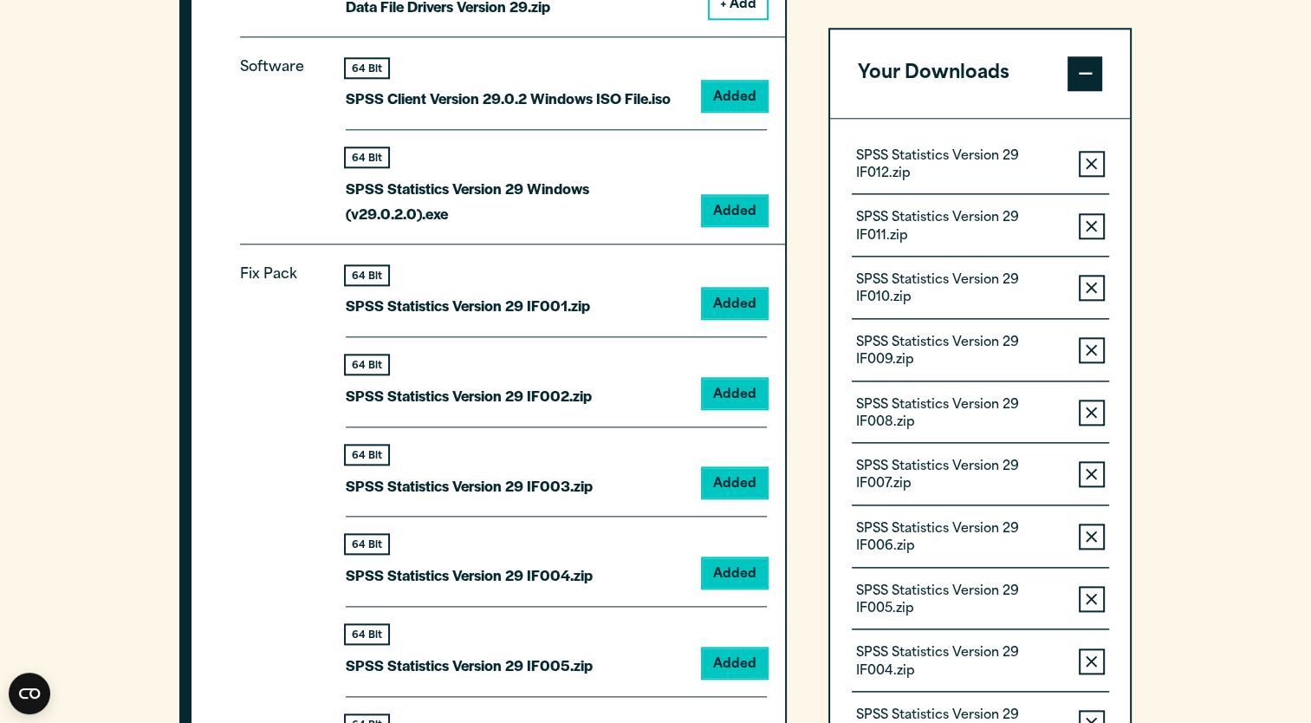
click at [644, 406] on p "SPSS Statistics Version 29 IF008.zip" at bounding box center [960, 414] width 209 height 35
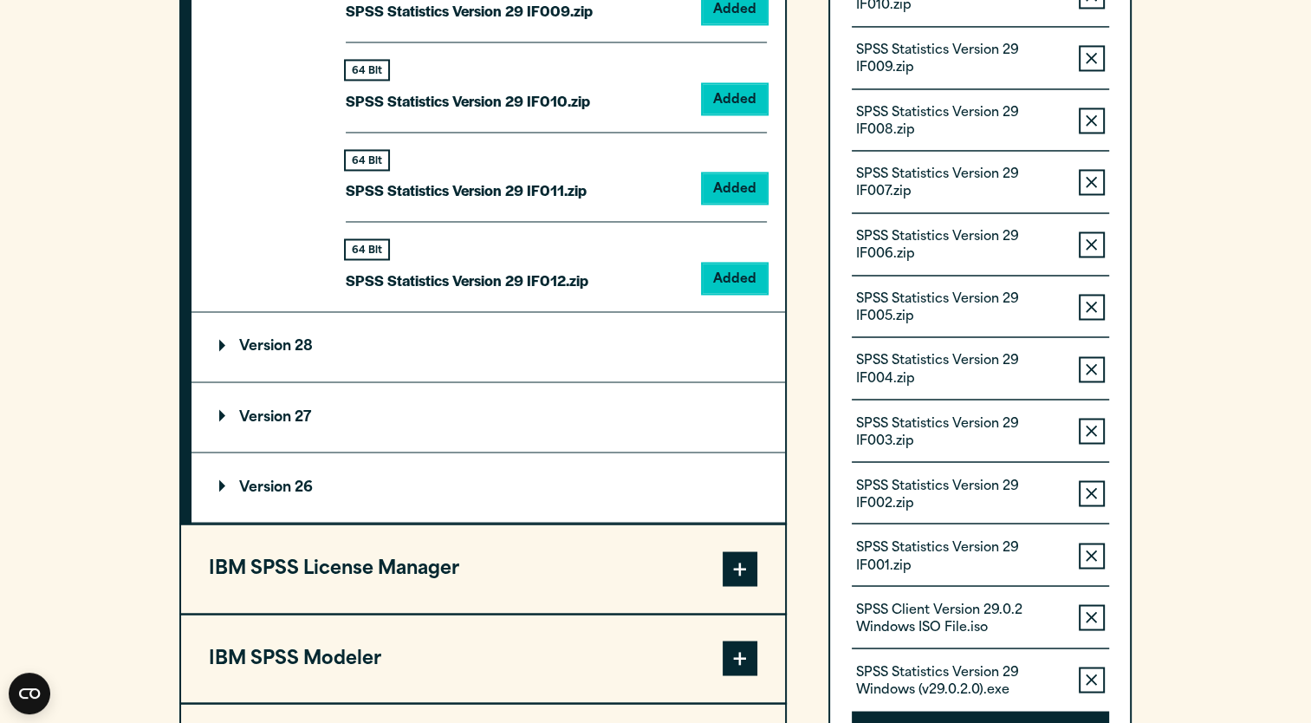
scroll to position [2945, 0]
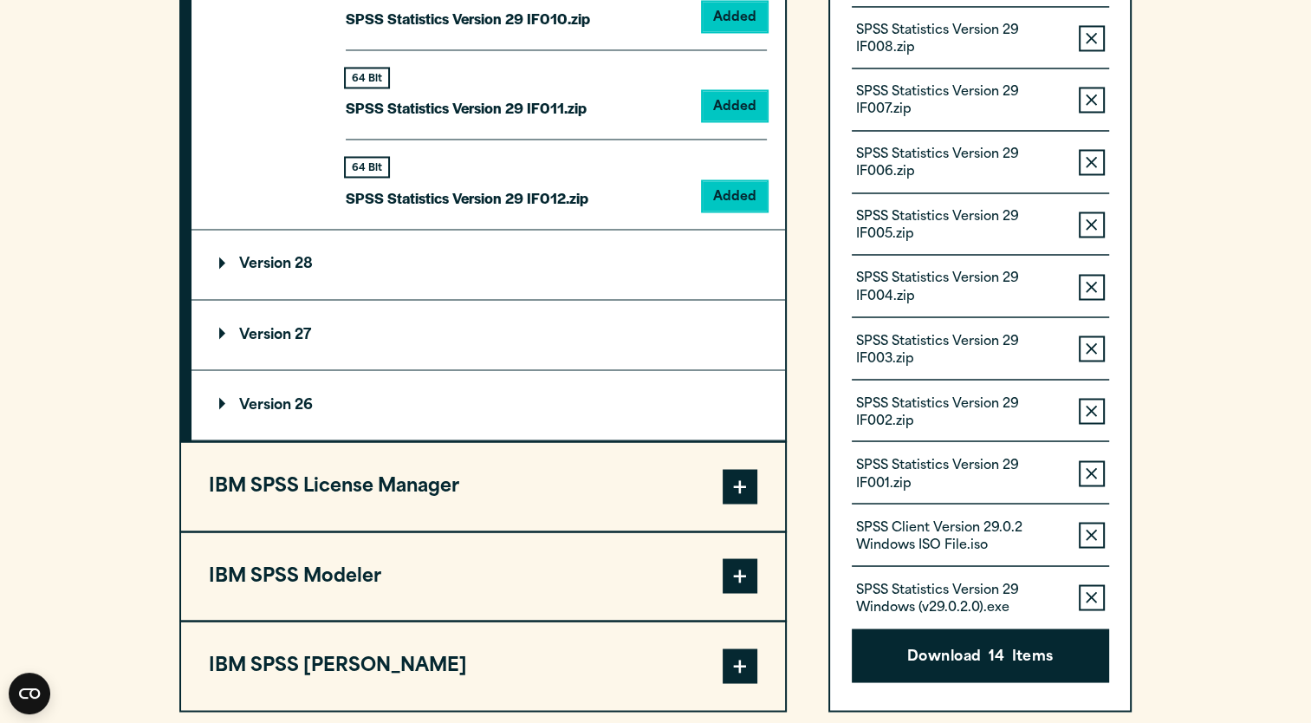
click at [644, 640] on button "Download 14 Items" at bounding box center [980, 656] width 257 height 54
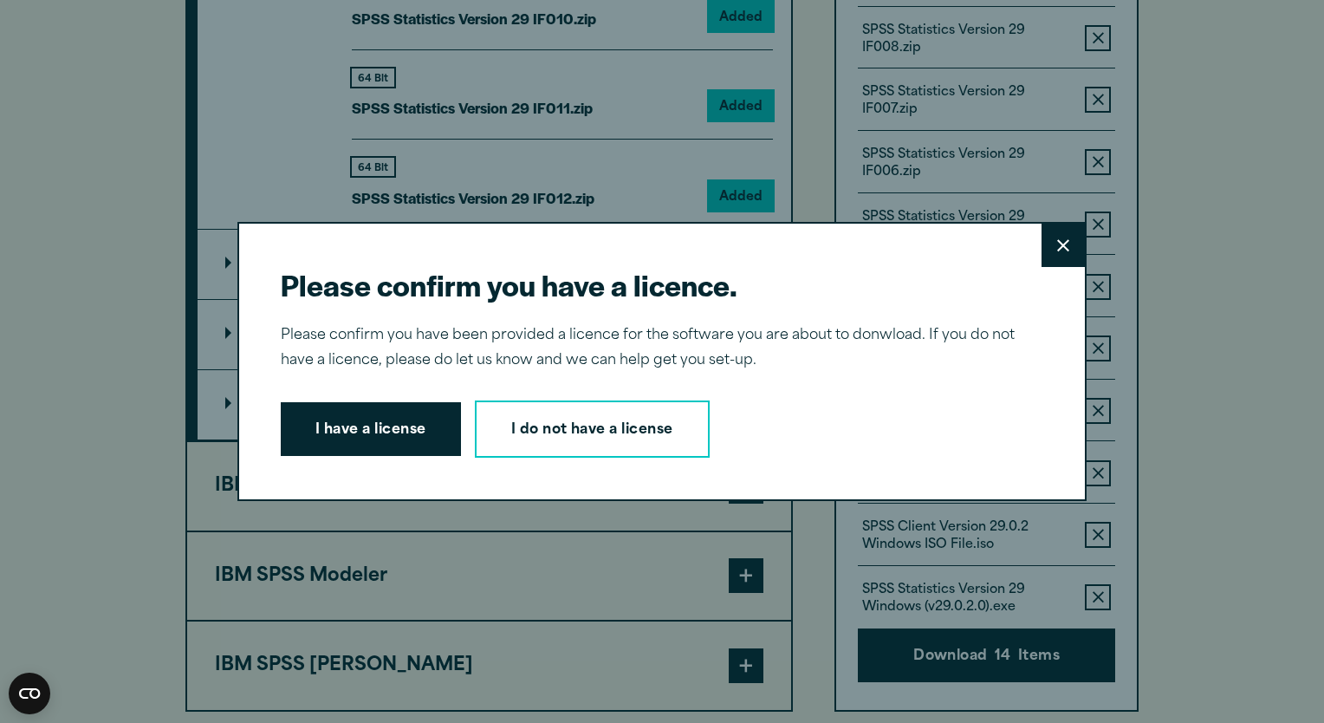
click at [374, 425] on button "I have a license" at bounding box center [371, 429] width 180 height 54
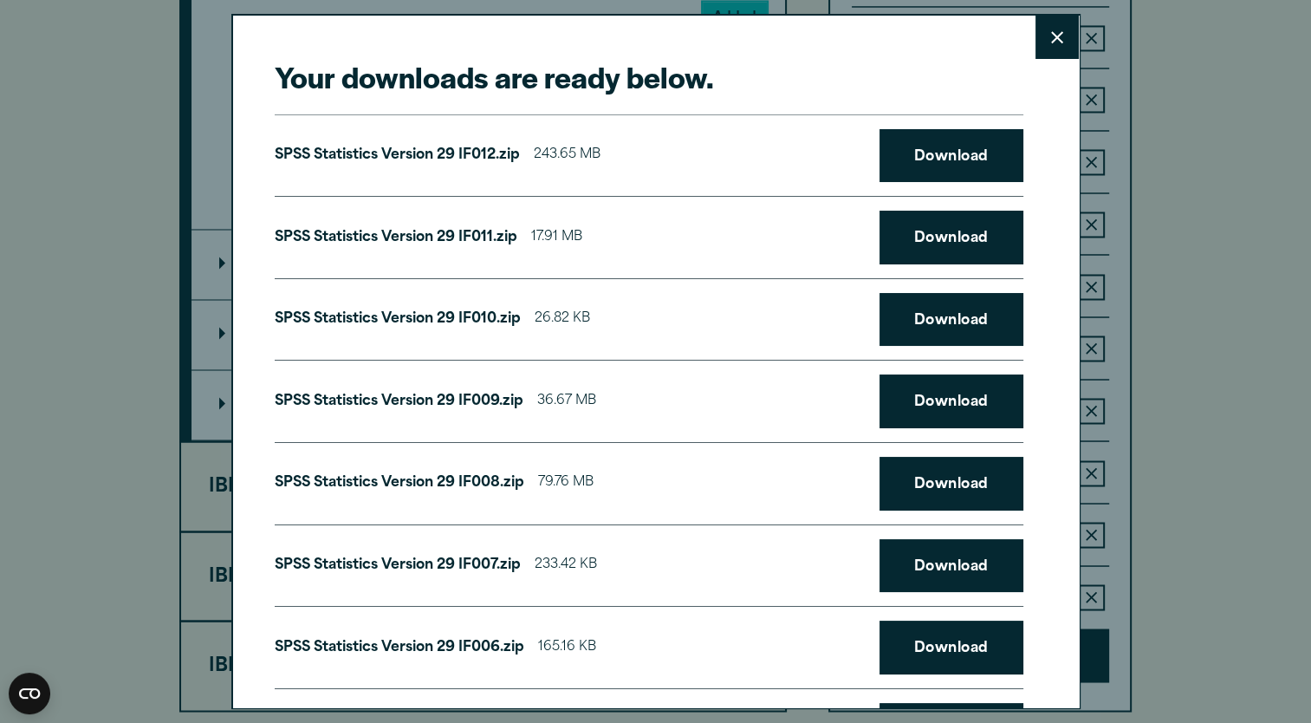
click at [644, 484] on link "Download" at bounding box center [951, 484] width 144 height 54
click at [644, 27] on div "Your downloads are ready below. Close SPSS Statistics Version 29 IF012.zip 243.…" at bounding box center [655, 361] width 849 height 695
click at [644, 387] on link "Download" at bounding box center [951, 401] width 144 height 54
click at [644, 23] on div "Your downloads are ready below. Close SPSS Statistics Version 29 IF012.zip 243.…" at bounding box center [655, 361] width 849 height 695
click at [644, 326] on link "Download" at bounding box center [951, 320] width 144 height 54
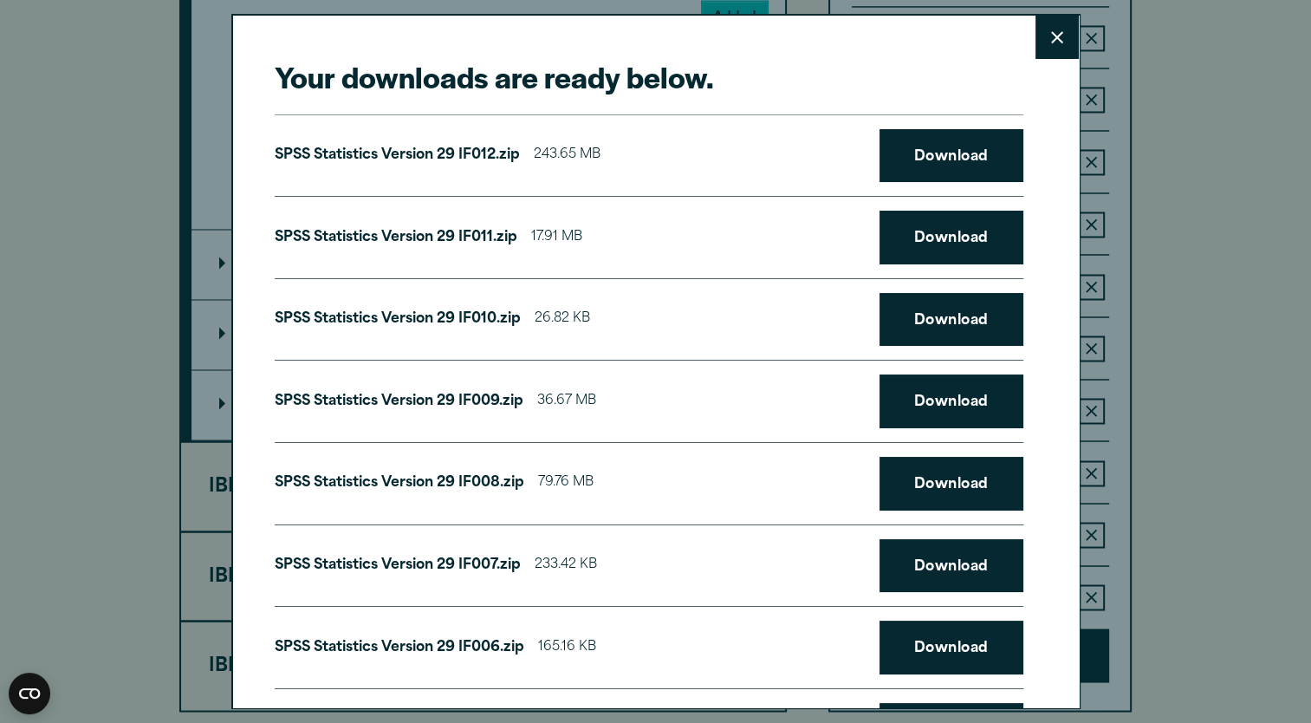
click at [644, 32] on div "Your downloads are ready below. Close SPSS Statistics Version 29 IF012.zip 243.…" at bounding box center [655, 361] width 849 height 695
click at [644, 224] on link "Download" at bounding box center [951, 238] width 144 height 54
click at [641, 54] on div "Your downloads are ready below. Close SPSS Statistics Version 29 IF012.zip 243.…" at bounding box center [655, 361] width 849 height 695
click at [644, 163] on link "Download" at bounding box center [951, 156] width 144 height 54
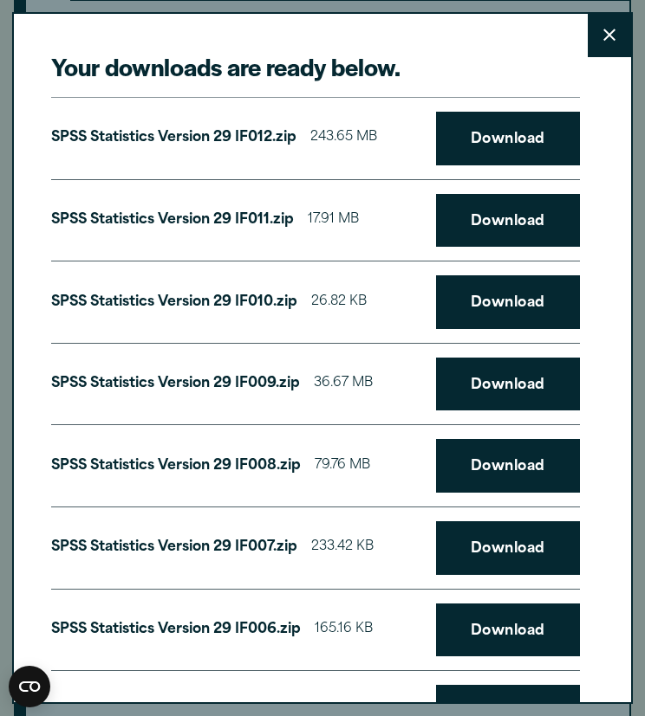
scroll to position [2937, 0]
click at [587, 35] on button "Close" at bounding box center [608, 35] width 43 height 43
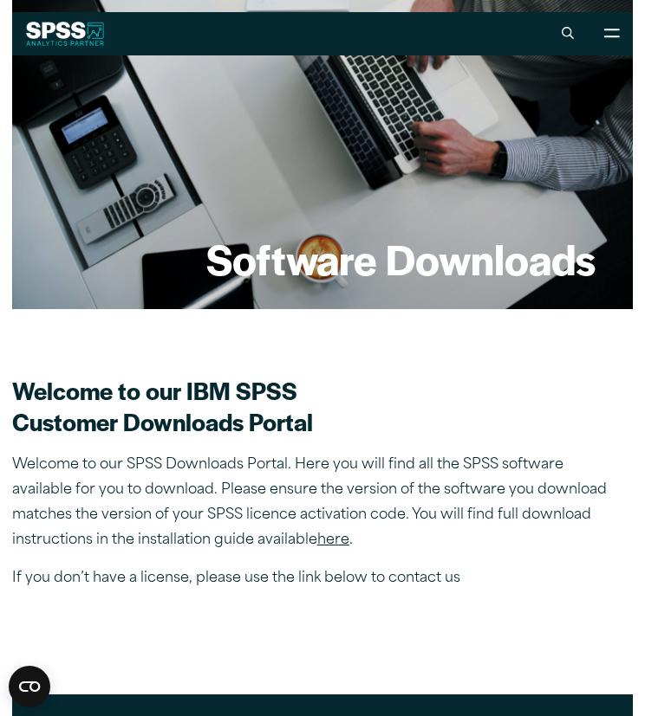
scroll to position [0, 0]
